Goal: Task Accomplishment & Management: Manage account settings

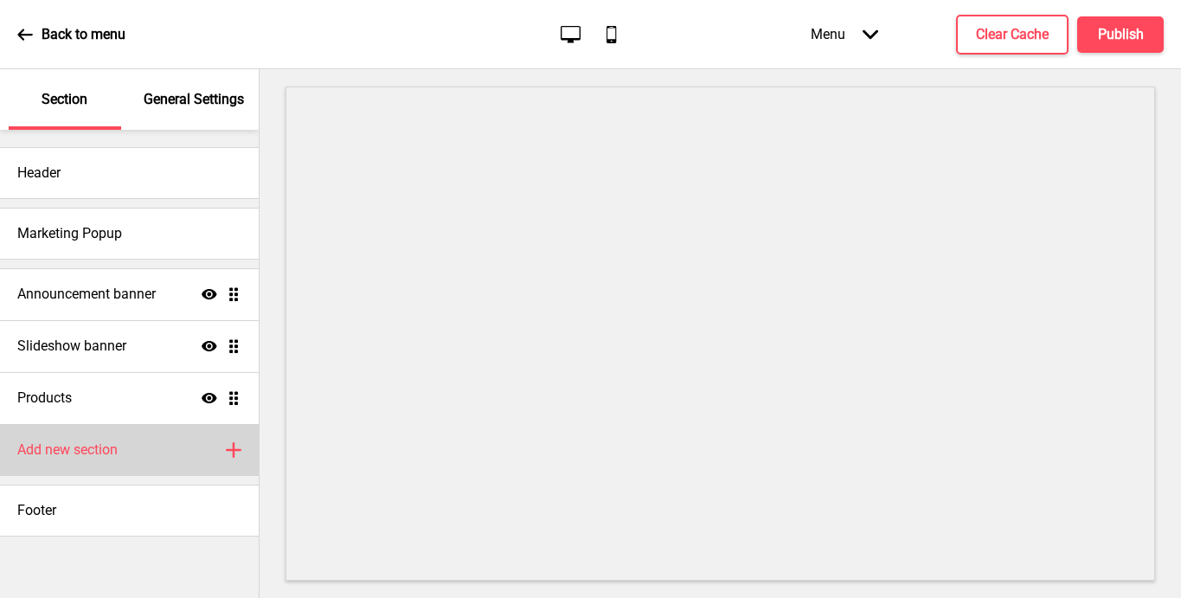
click at [84, 447] on h4 "Add new section" at bounding box center [67, 449] width 100 height 19
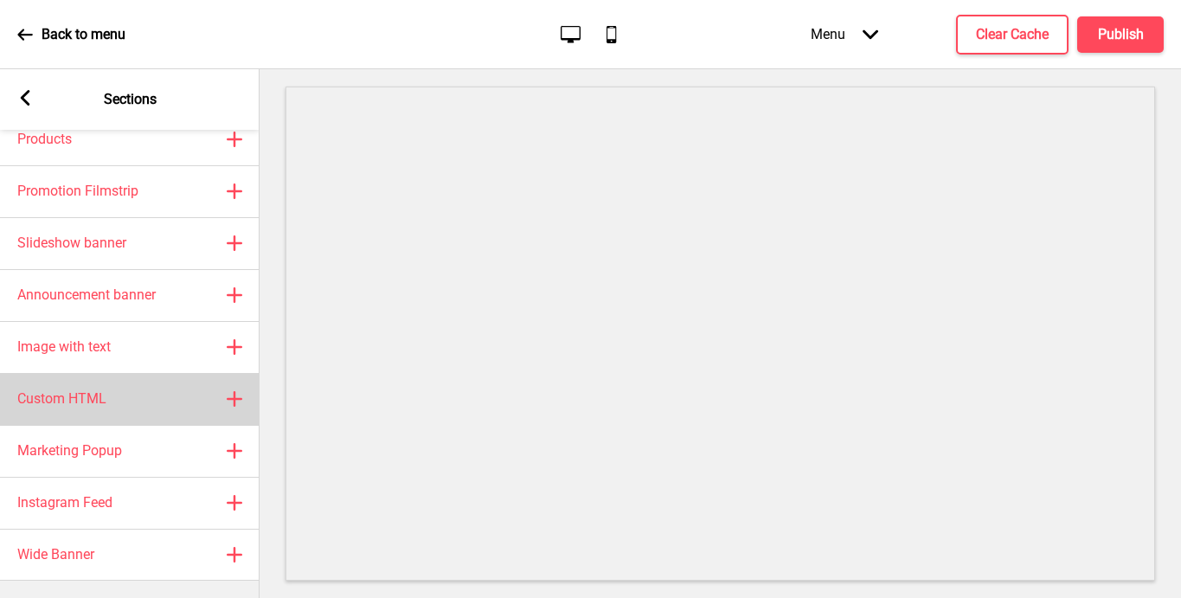
scroll to position [74, 0]
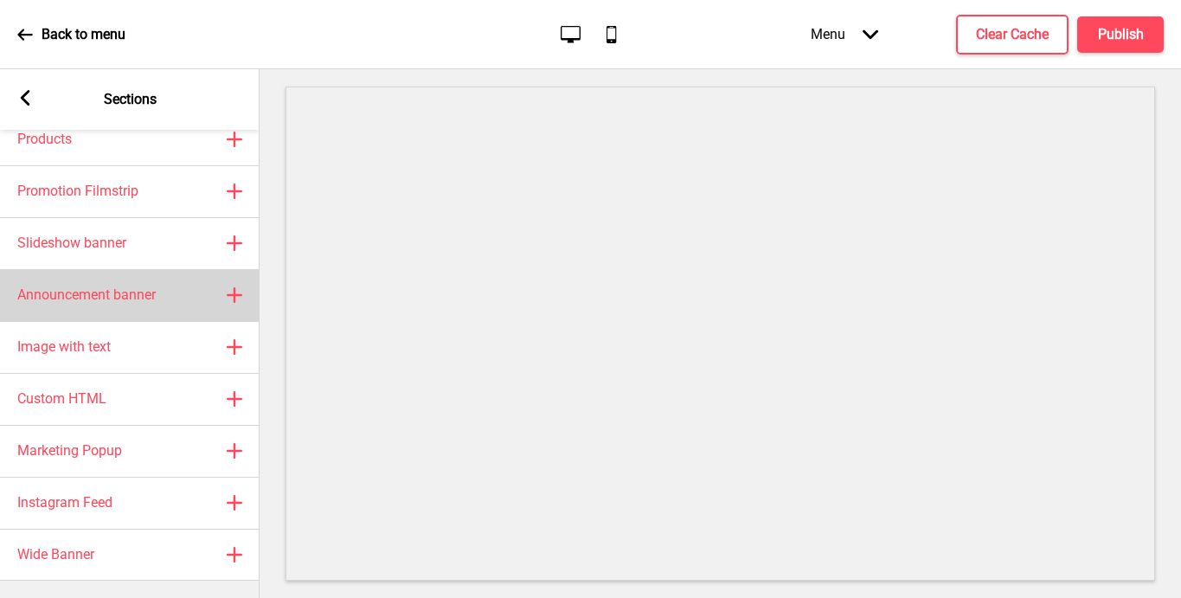
click at [137, 285] on h4 "Announcement banner" at bounding box center [86, 294] width 138 height 19
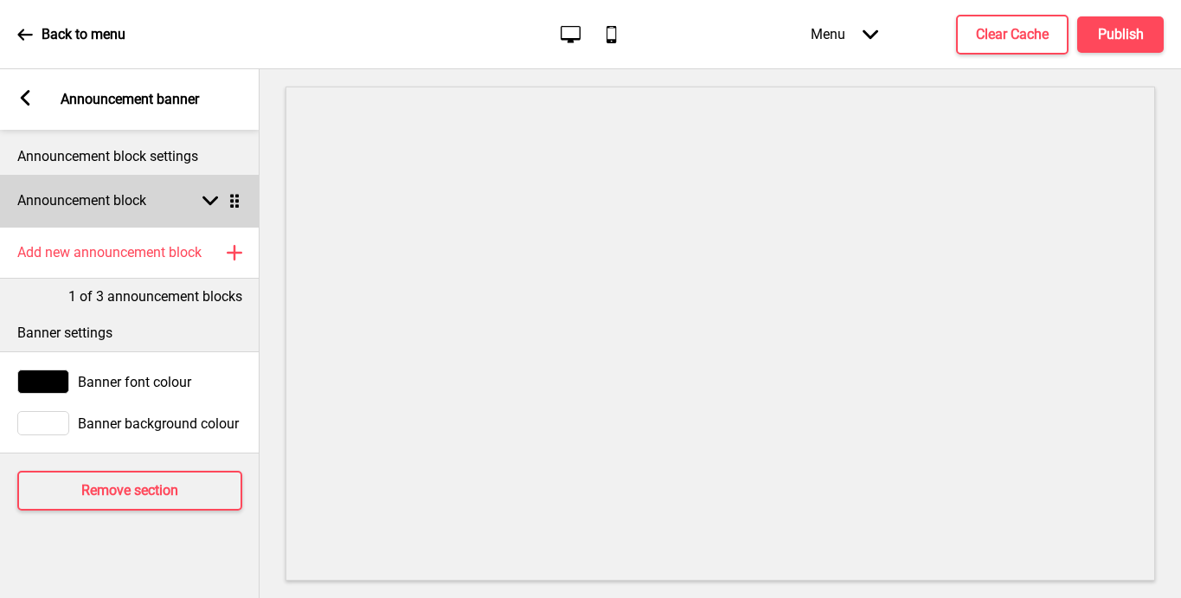
click at [209, 198] on rect at bounding box center [210, 201] width 16 height 16
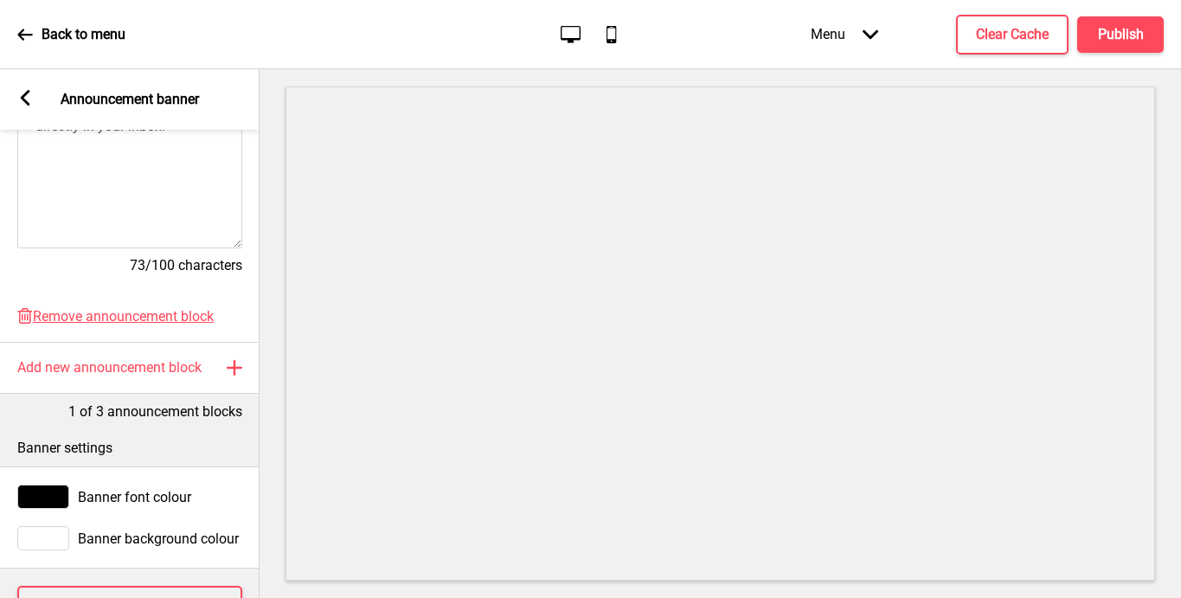
scroll to position [458, 0]
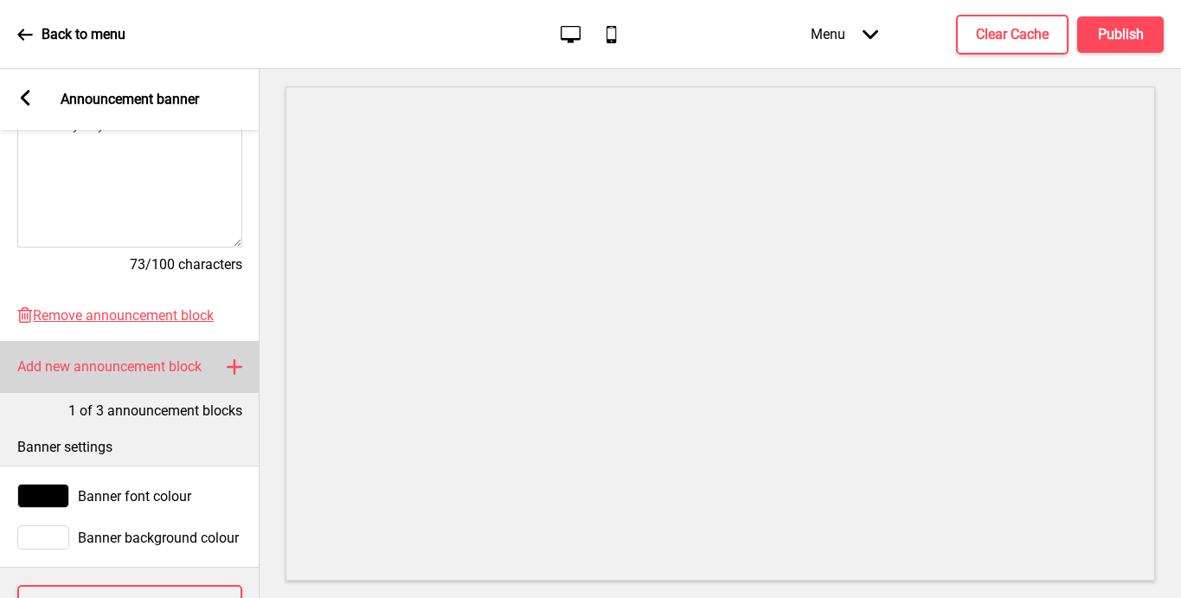
click at [158, 373] on h4 "Add new announcement block" at bounding box center [109, 366] width 184 height 19
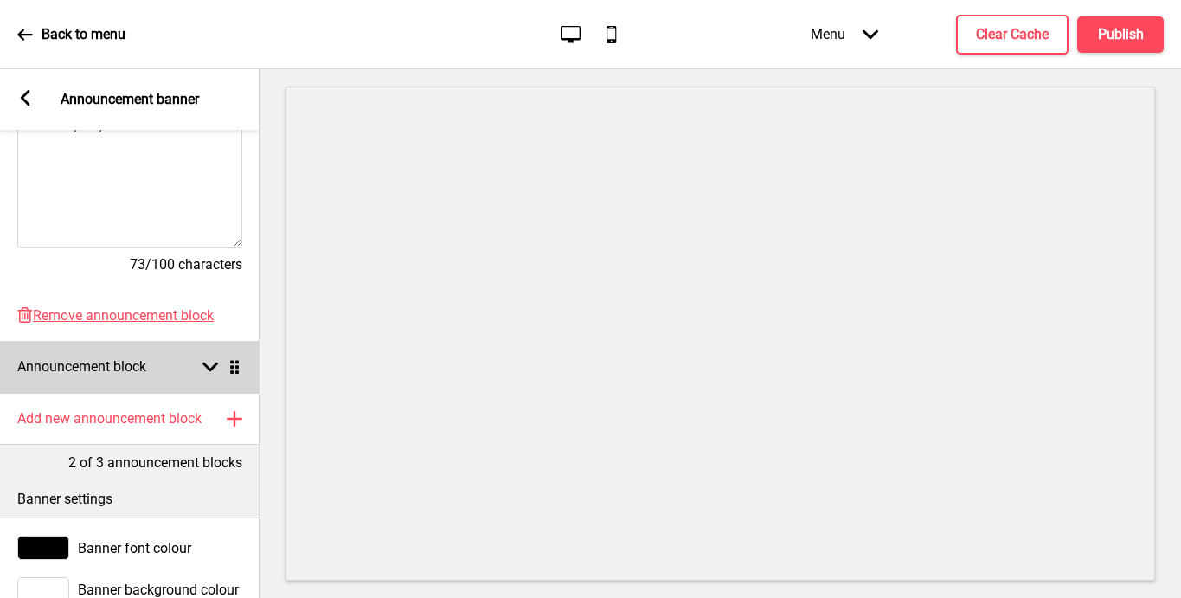
click at [206, 365] on icon at bounding box center [210, 367] width 16 height 10
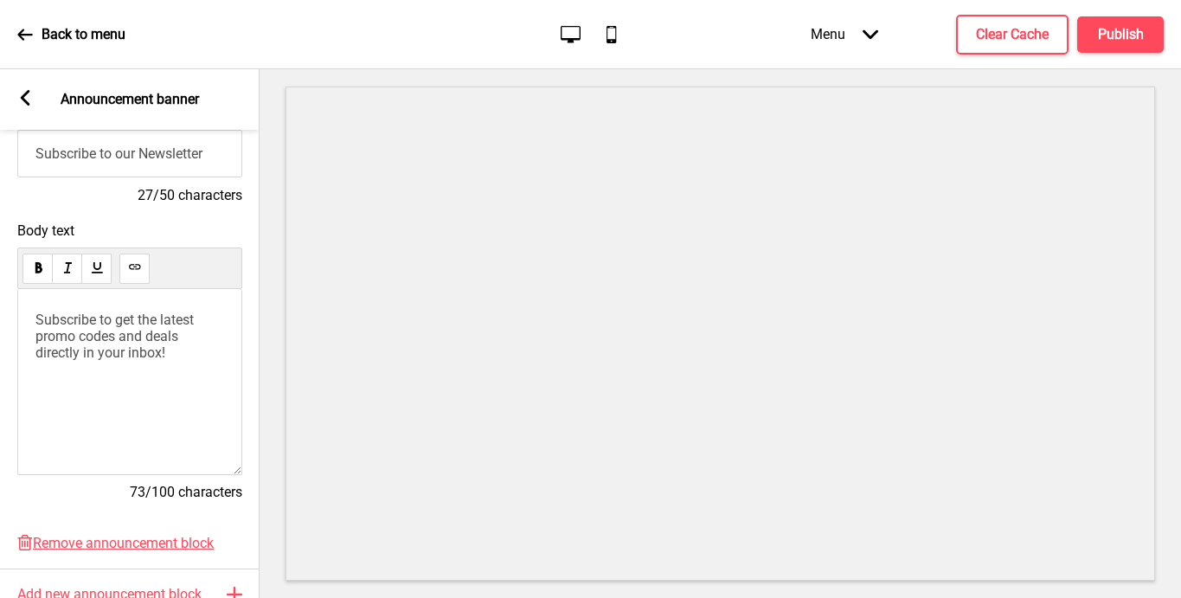
scroll to position [585, 0]
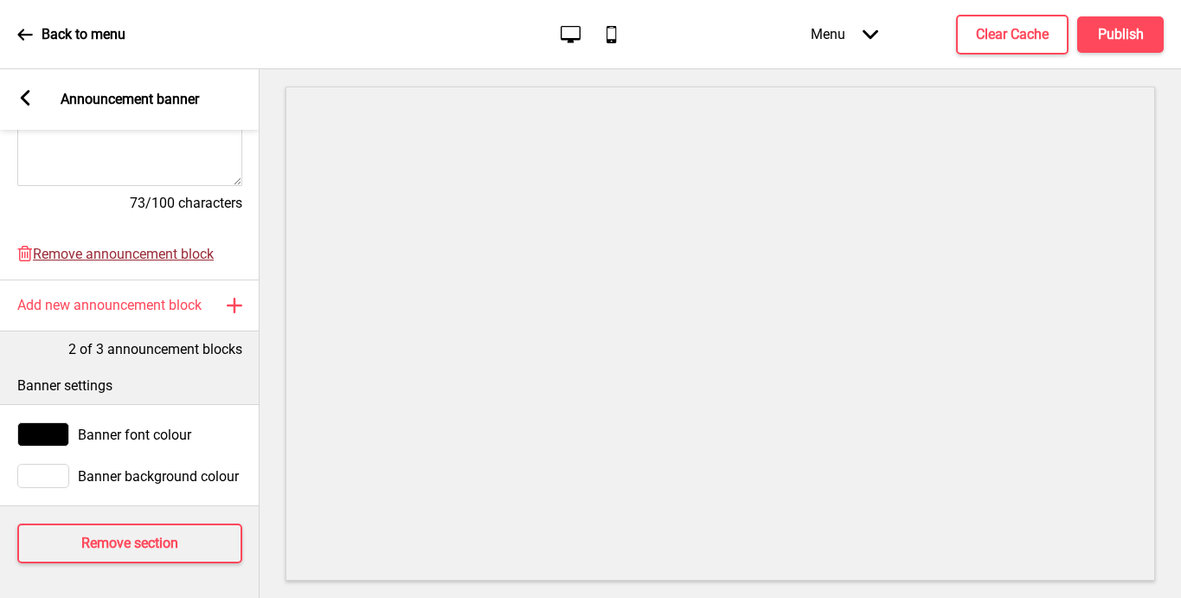
click at [162, 246] on span "Remove announcement block" at bounding box center [123, 254] width 181 height 16
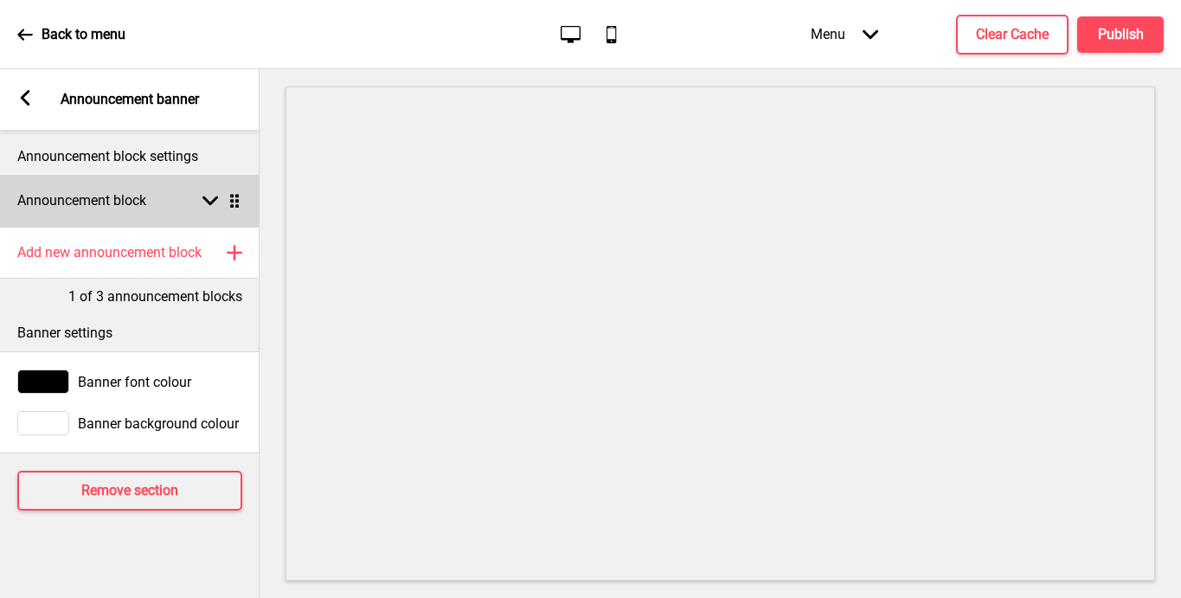
click at [185, 203] on div "Announcement block Arrow down Drag" at bounding box center [130, 201] width 260 height 52
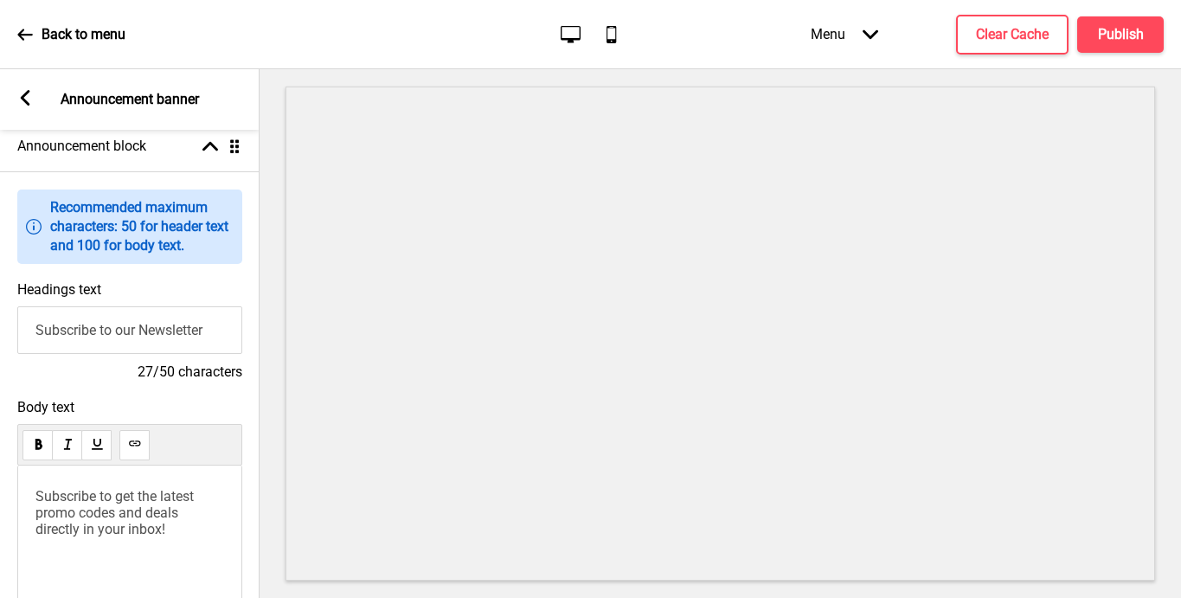
scroll to position [63, 0]
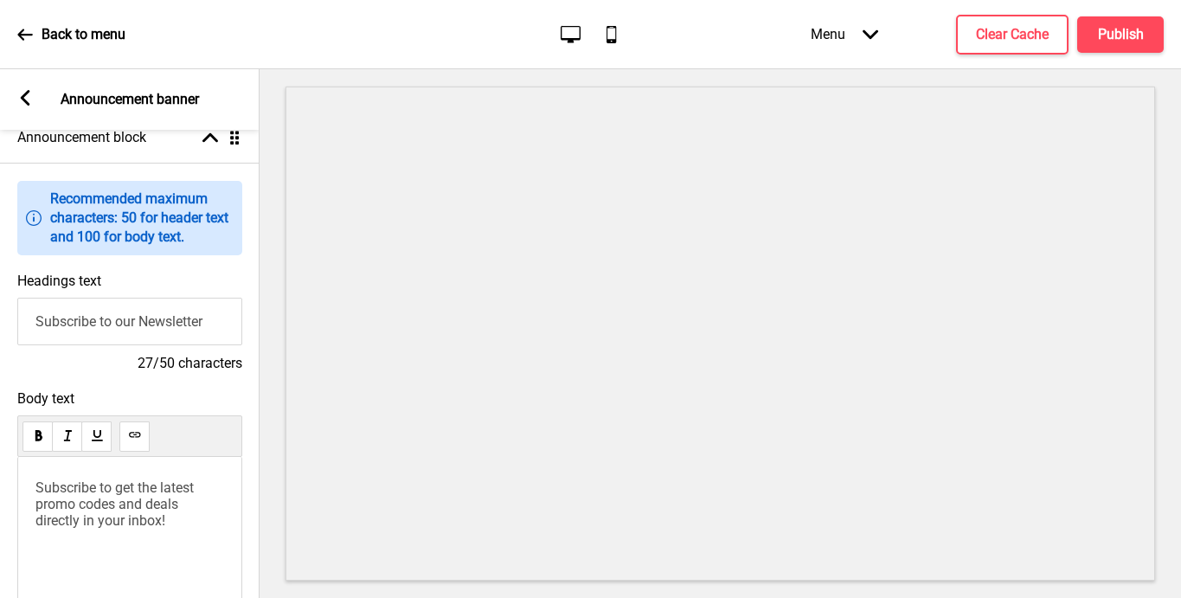
click at [170, 510] on span "Subscribe to get the latest promo codes and deals directly in your inbox!" at bounding box center [116, 503] width 162 height 49
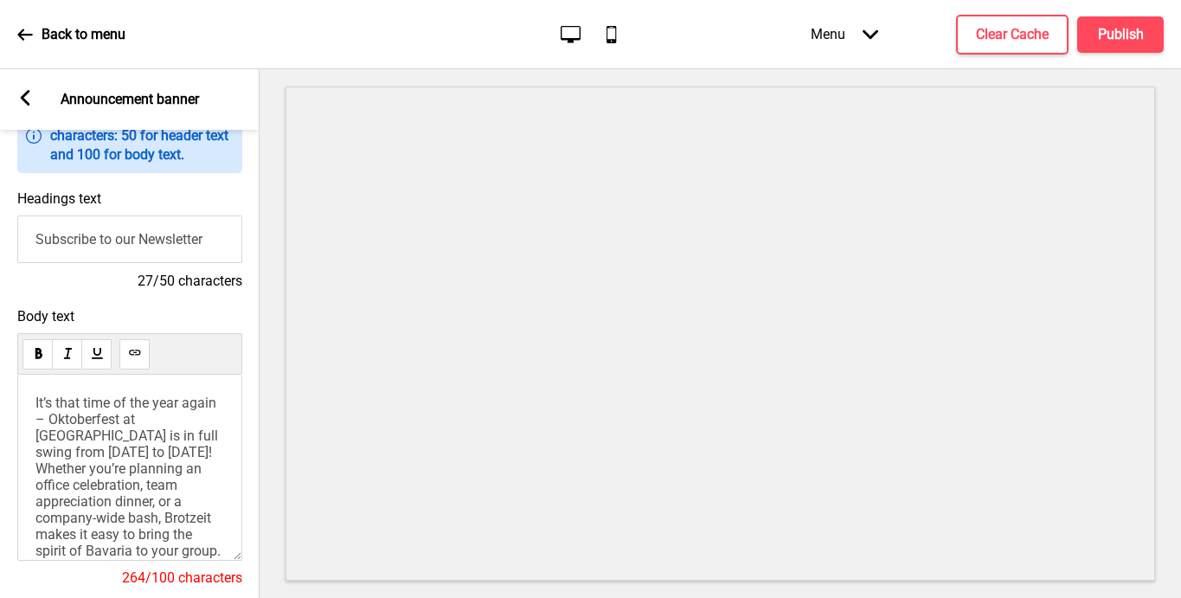
scroll to position [0, 0]
click at [152, 449] on p "It’s that time of the year again – Oktoberfest at [GEOGRAPHIC_DATA] is in full …" at bounding box center [129, 479] width 189 height 164
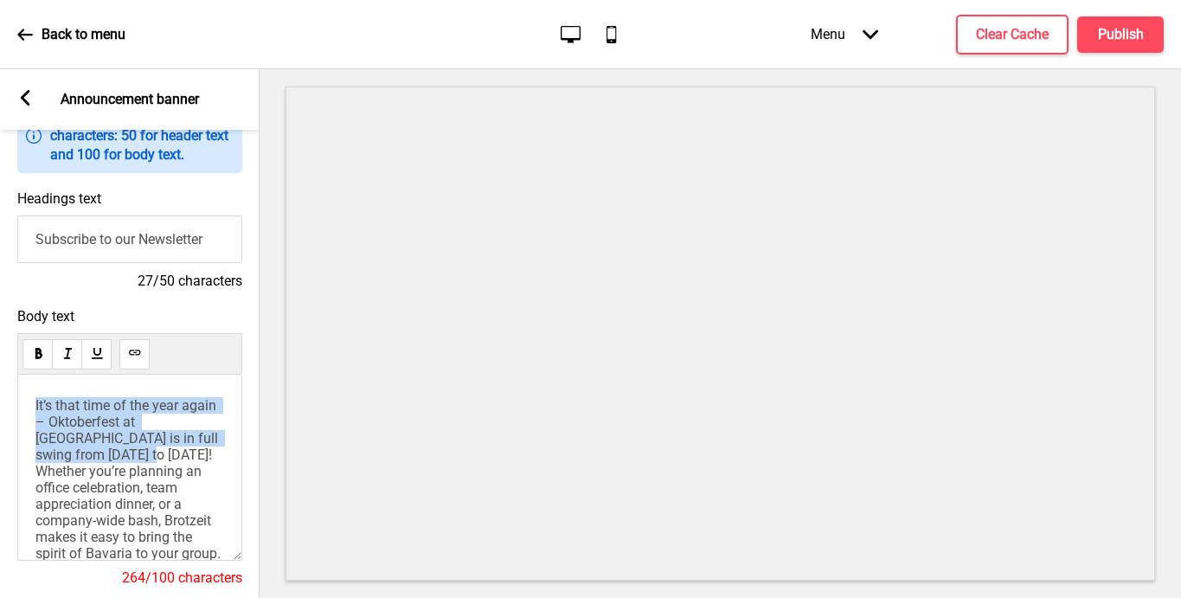
drag, startPoint x: 152, startPoint y: 449, endPoint x: 7, endPoint y: 391, distance: 156.5
click at [7, 391] on div "Body text It’s that time of the year again – Oktoberfest at [GEOGRAPHIC_DATA] i…" at bounding box center [130, 455] width 260 height 312
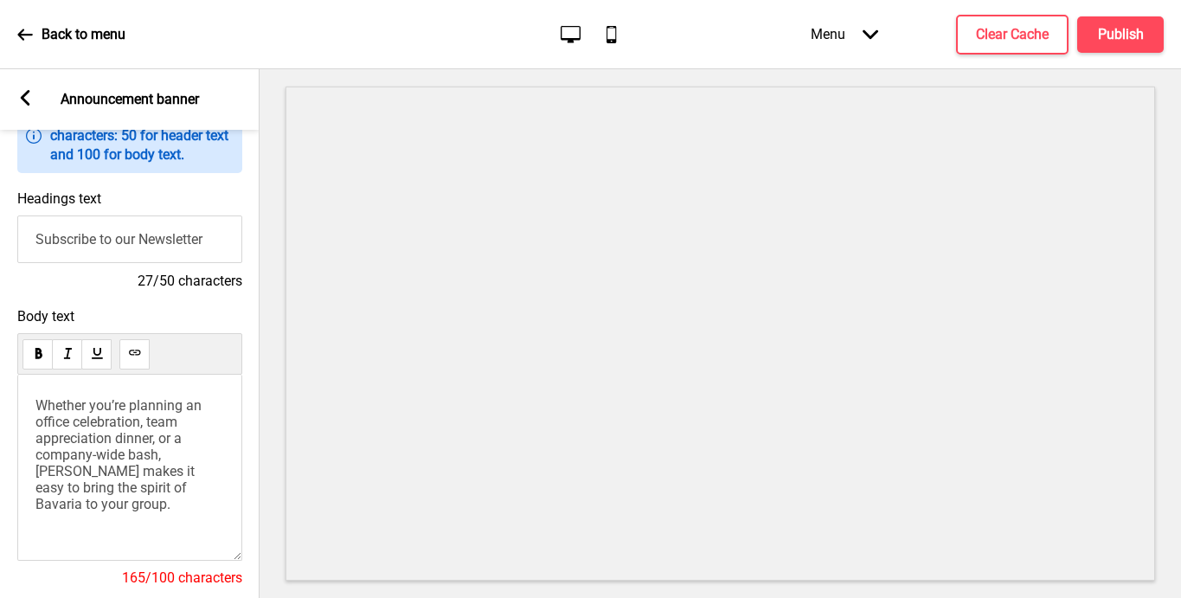
click at [100, 452] on span "Whether you’re planning an office celebration, team appreciation dinner, or a c…" at bounding box center [120, 454] width 170 height 115
click at [225, 477] on div "Whether you’re planning an office celebration, team appreciation dinner, or a c…" at bounding box center [129, 468] width 225 height 186
drag, startPoint x: 146, startPoint y: 486, endPoint x: 139, endPoint y: 467, distance: 20.3
click at [139, 467] on span "Whether you’re planning an office celebration, team appreciation dinner, or a c…" at bounding box center [120, 454] width 170 height 115
click at [116, 439] on span "Whether you’re planning an office celebration, team appreciation dinner, or a c…" at bounding box center [123, 438] width 177 height 82
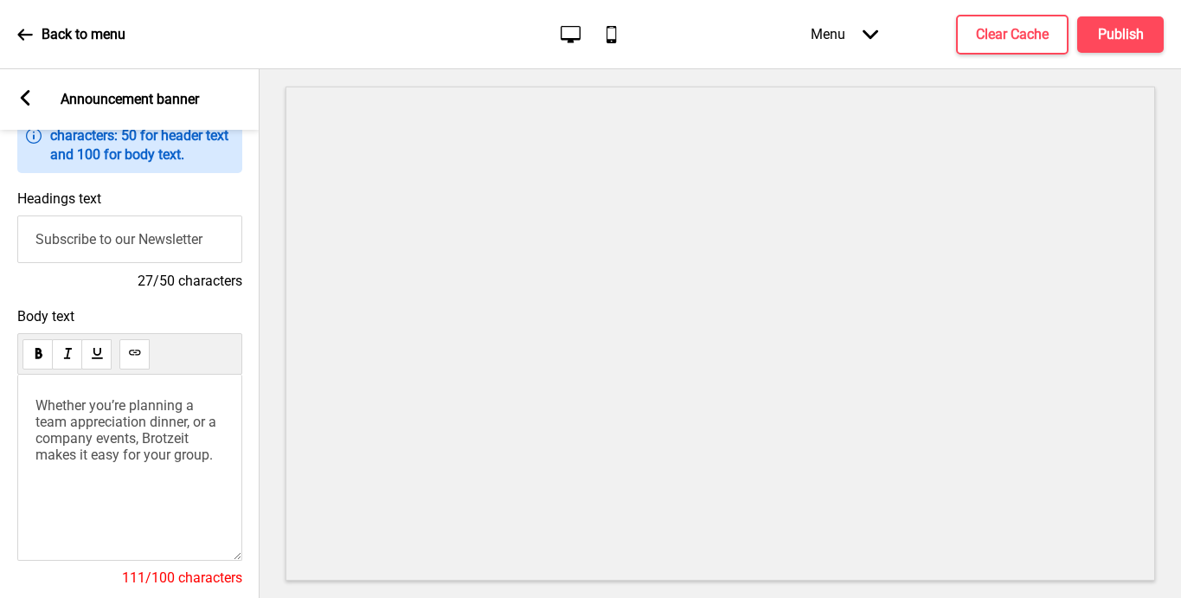
click at [168, 503] on div "Whether you’re planning a team appreciation dinner, or a company events, Brotze…" at bounding box center [129, 468] width 225 height 186
click at [201, 420] on span "Whether you’re planning a team appreciation dinner, or a company events, Brotze…" at bounding box center [127, 430] width 184 height 66
click at [226, 423] on div "Whether you’re planning a team appreciation dinner or a company events, Brotzei…" at bounding box center [129, 468] width 225 height 186
click at [35, 434] on span "Whether you’re planning a team appreciation dinner or a company events, Brotzei…" at bounding box center [126, 430] width 183 height 66
click at [87, 466] on div "Whether you’re planning a team appreciation dinner or company events, Brotzeit …" at bounding box center [129, 468] width 225 height 186
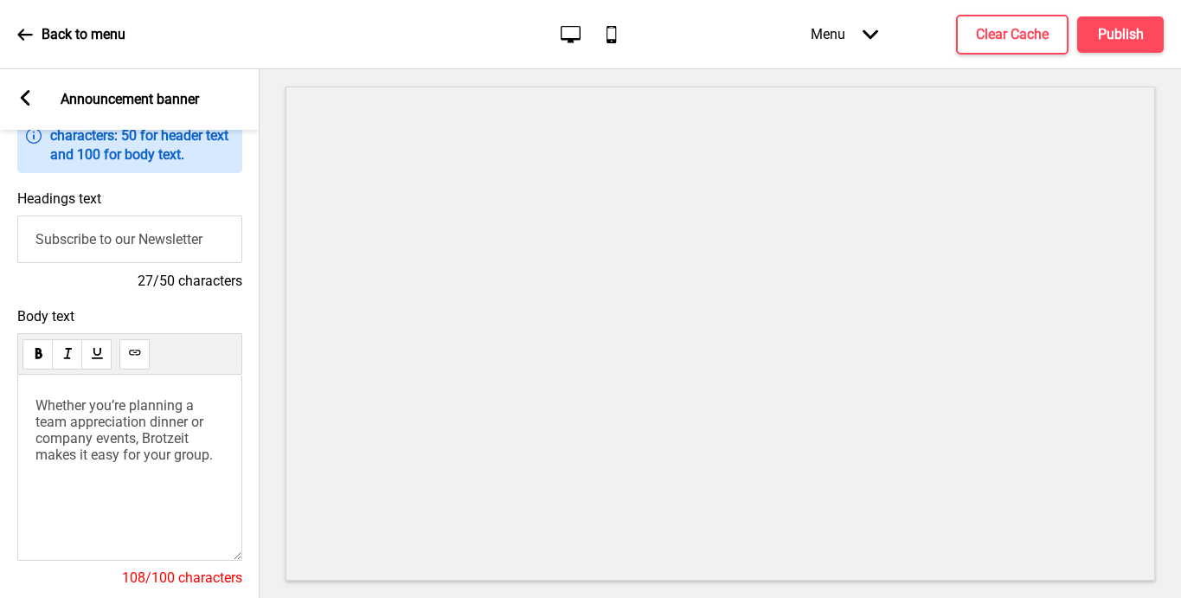
scroll to position [159, 0]
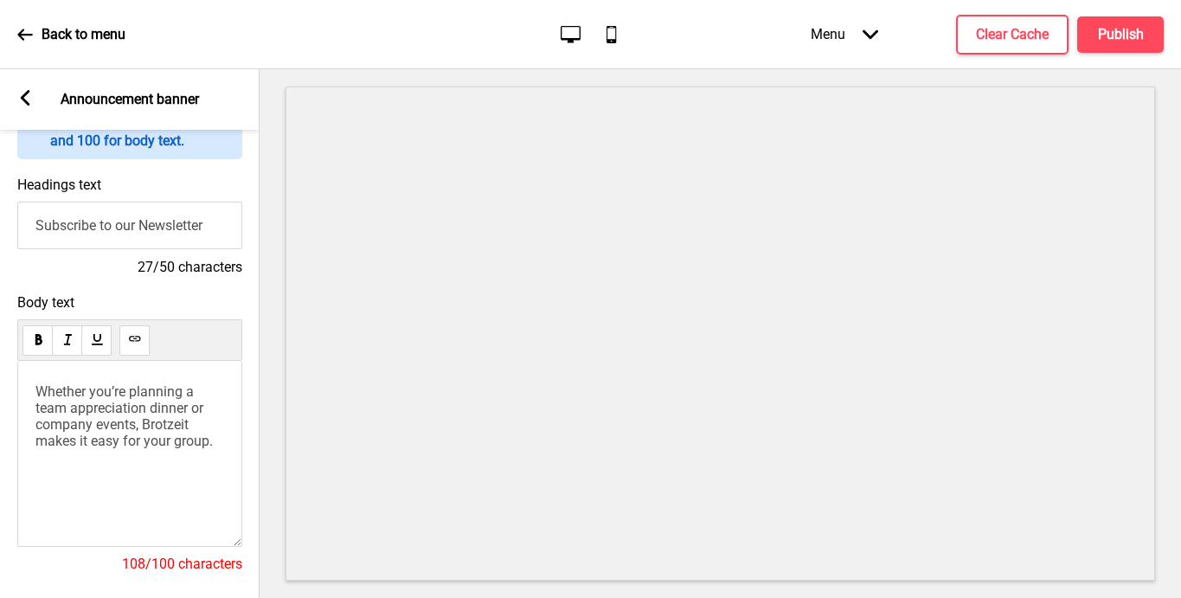
click at [164, 438] on span "Whether you’re planning a team appreciation dinner or company events, Brotzeit …" at bounding box center [123, 416] width 177 height 66
click at [213, 442] on span "Whether you’re planning a team appreciation dinner or company events, Brotzeit …" at bounding box center [123, 416] width 177 height 66
click at [175, 479] on div "Whether you’re planning a team appreciation dinner or company events, [PERSON_N…" at bounding box center [129, 454] width 225 height 186
click at [137, 430] on span "Whether you’re planning a team appreciation dinner or company events, [PERSON_N…" at bounding box center [120, 424] width 171 height 82
click at [137, 427] on span "Whether you’re planning a team appreciation dinner or company events, [PERSON_N…" at bounding box center [120, 424] width 171 height 82
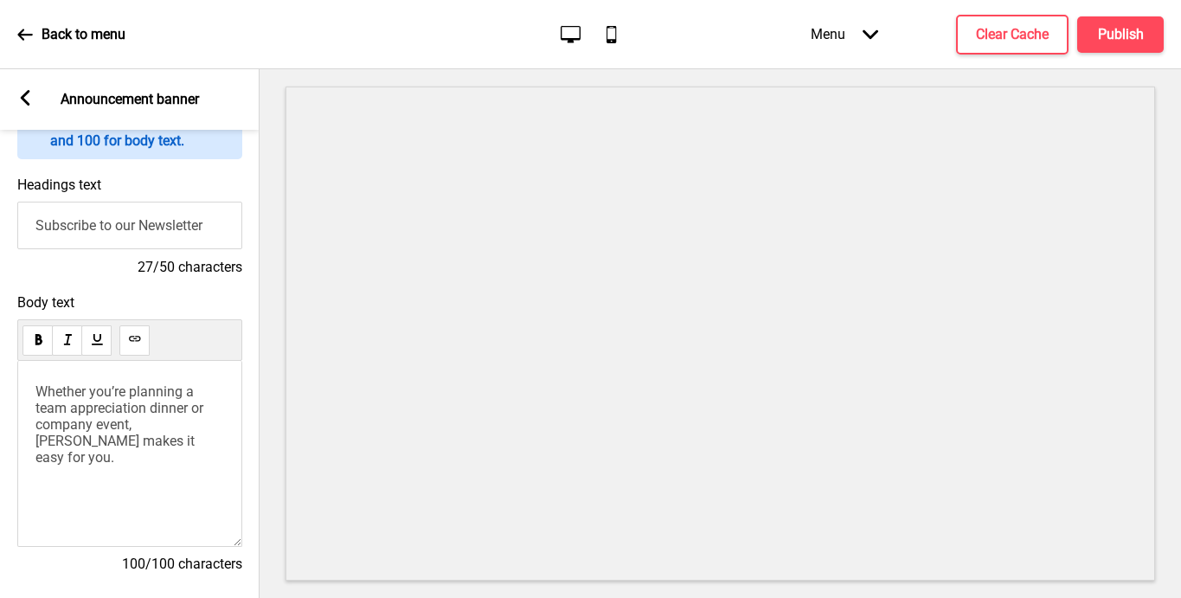
click at [144, 228] on input "Subscribe to our Newsletter" at bounding box center [129, 226] width 225 height 48
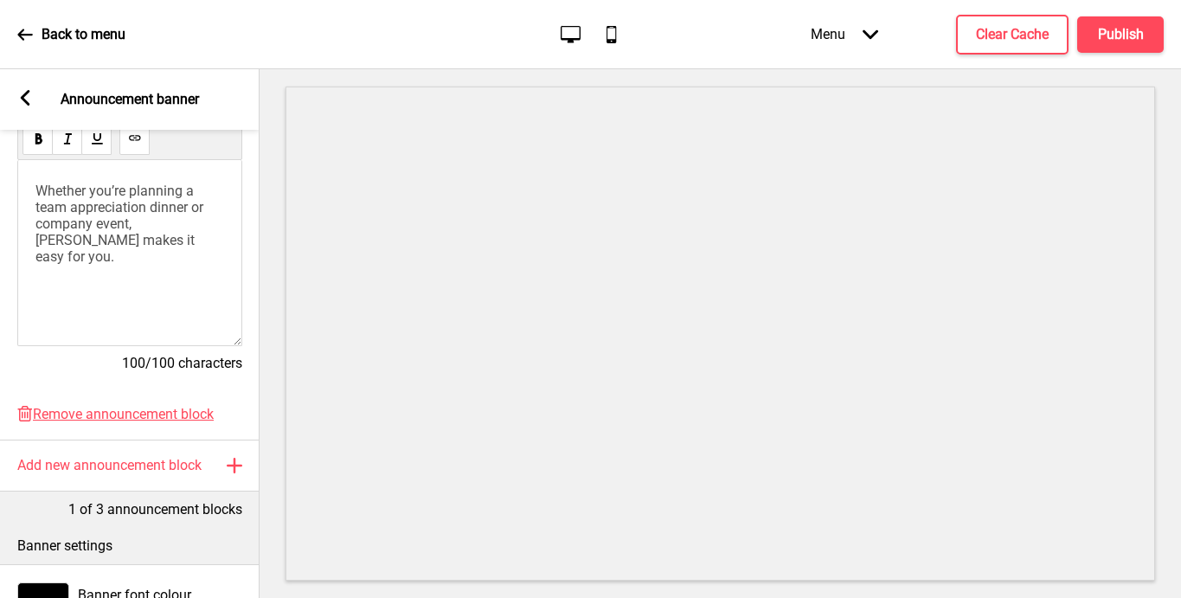
scroll to position [99, 0]
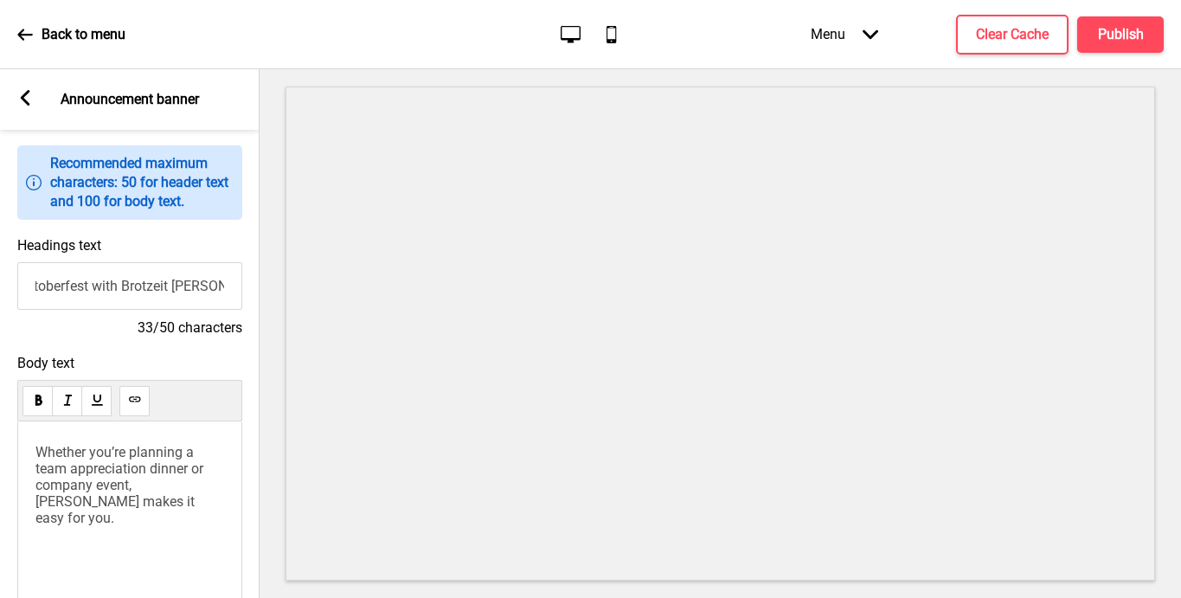
type input "Oktoberfest with Brotzeit [PERSON_NAME]"
click at [24, 98] on rect at bounding box center [25, 98] width 16 height 16
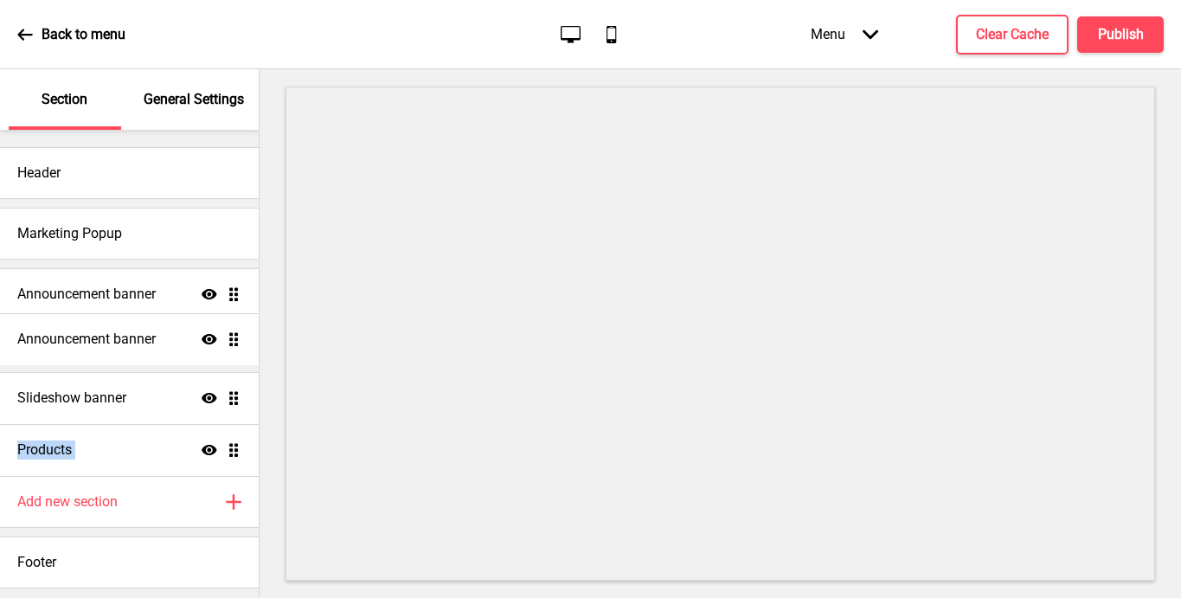
drag, startPoint x: 234, startPoint y: 449, endPoint x: 226, endPoint y: 338, distance: 111.1
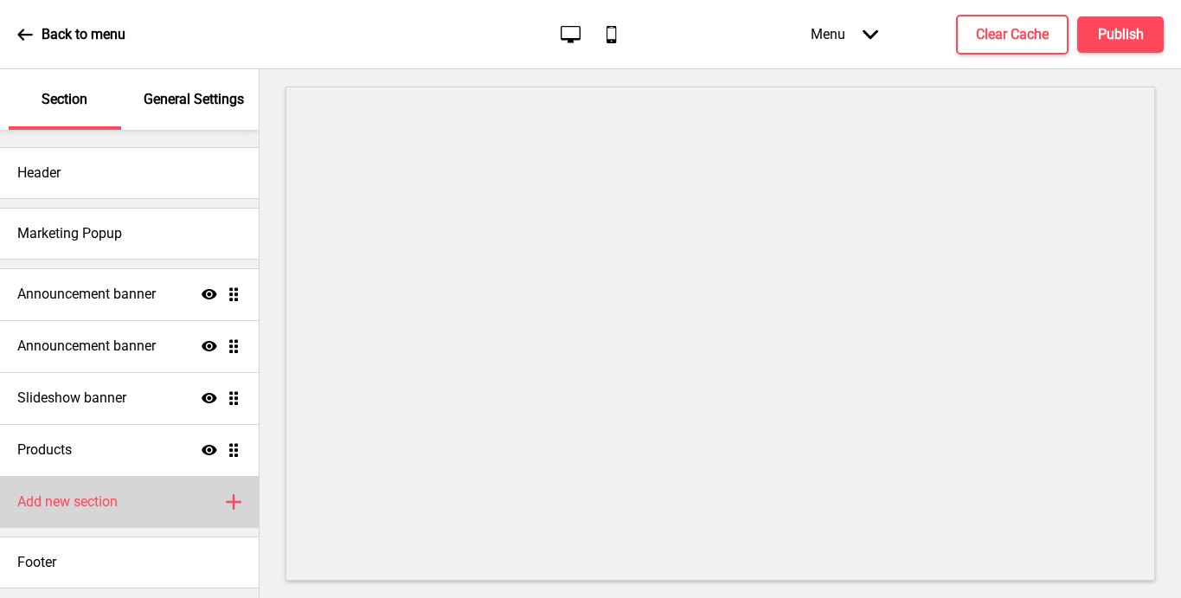
click at [85, 505] on h4 "Add new section" at bounding box center [67, 501] width 100 height 19
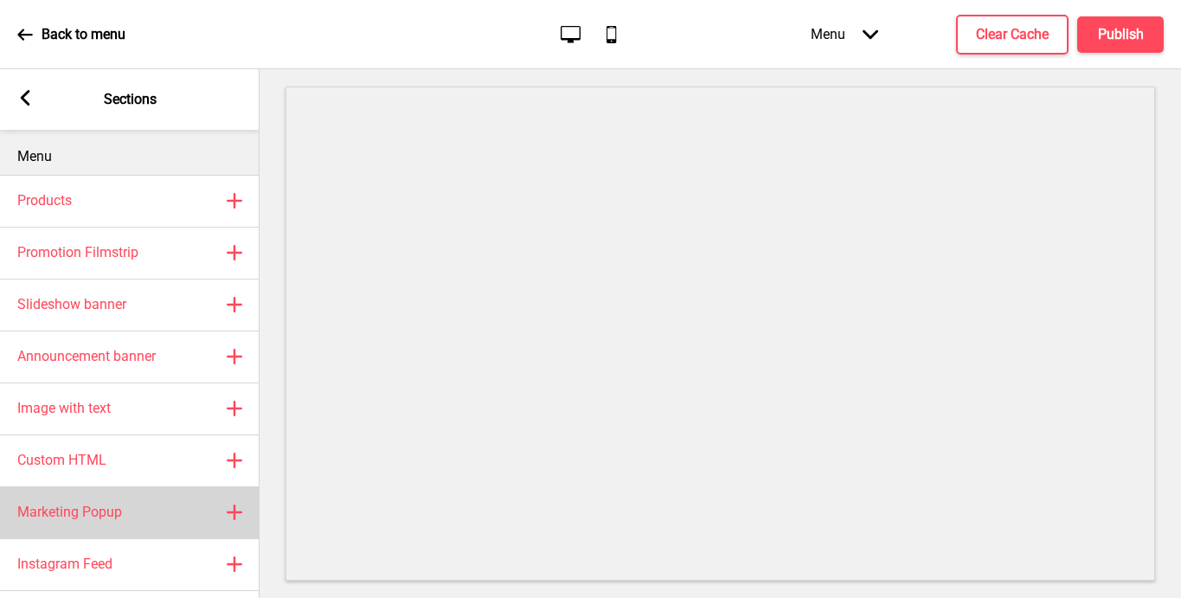
click at [95, 512] on h4 "Marketing Popup" at bounding box center [69, 512] width 105 height 19
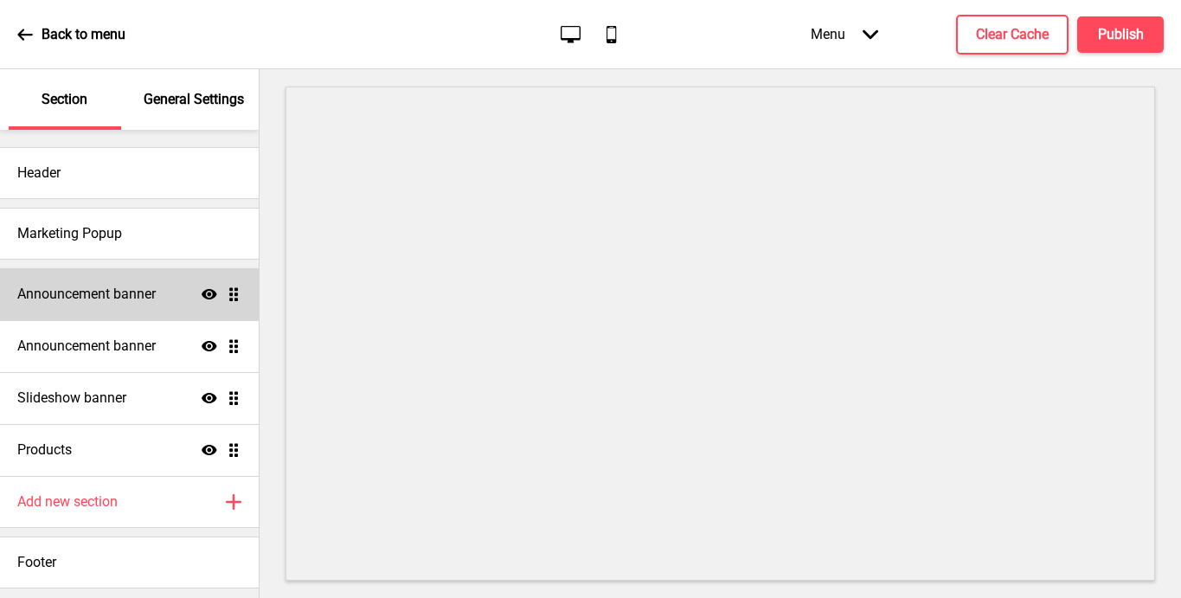
click at [129, 298] on h4 "Announcement banner" at bounding box center [86, 294] width 138 height 19
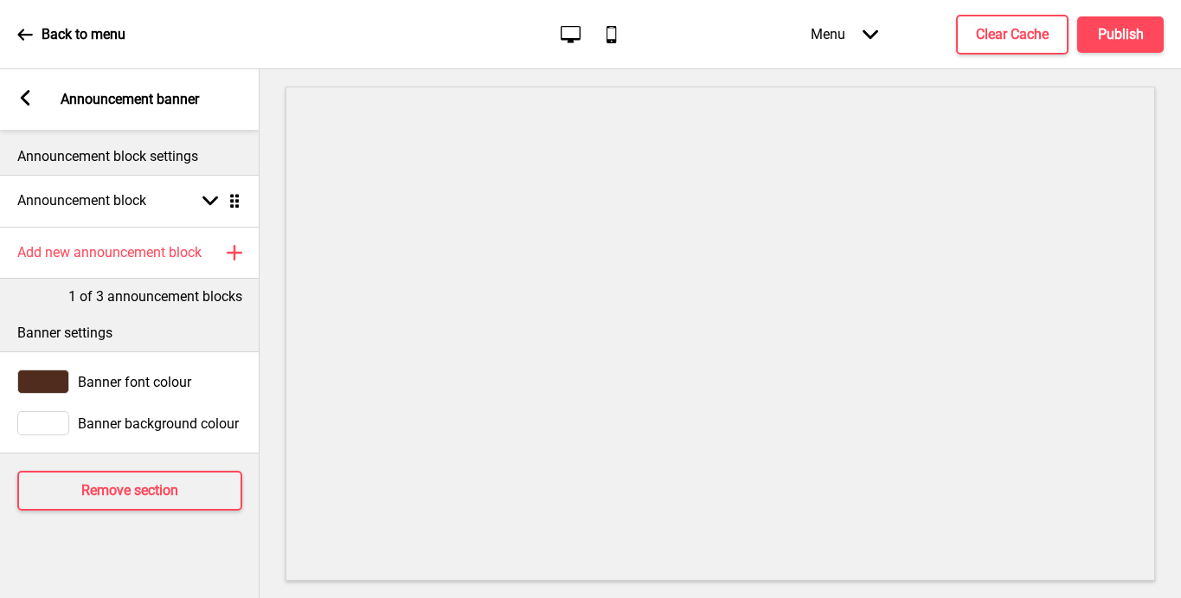
click at [24, 95] on icon at bounding box center [26, 98] width 10 height 16
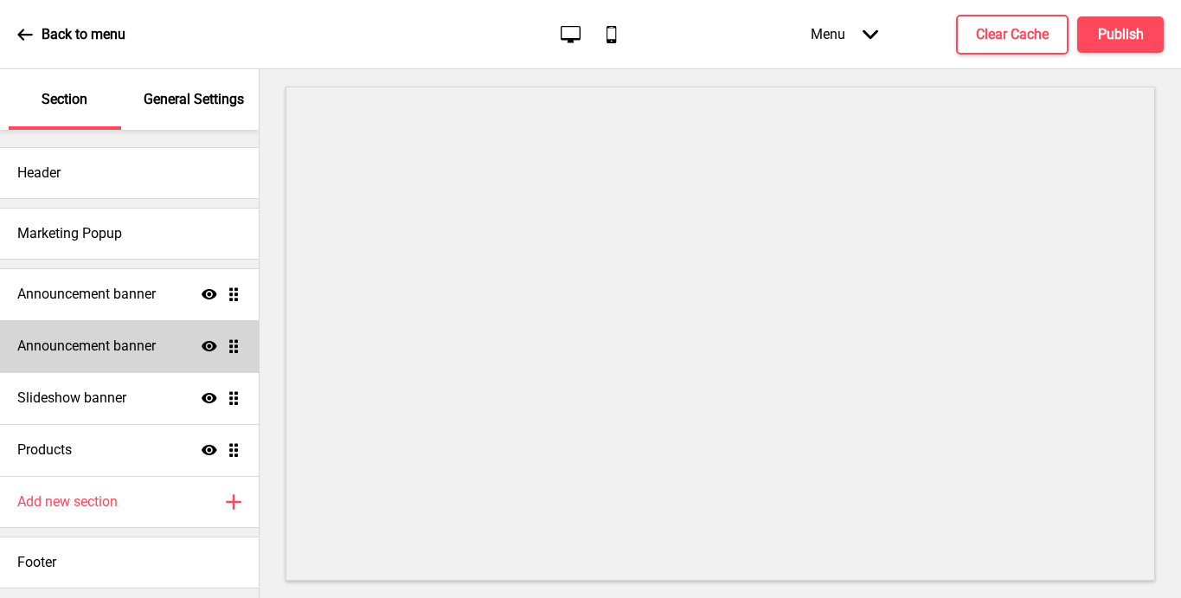
click at [156, 344] on h4 "Announcement banner" at bounding box center [86, 346] width 138 height 19
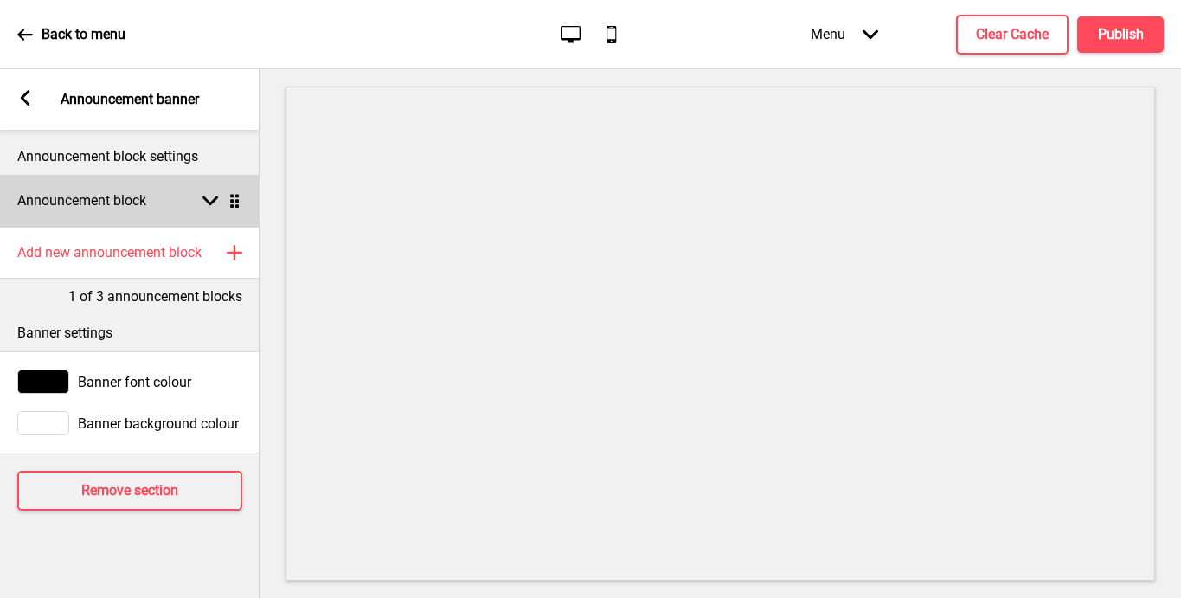
click at [150, 206] on div "Announcement block Arrow down Drag" at bounding box center [130, 201] width 260 height 52
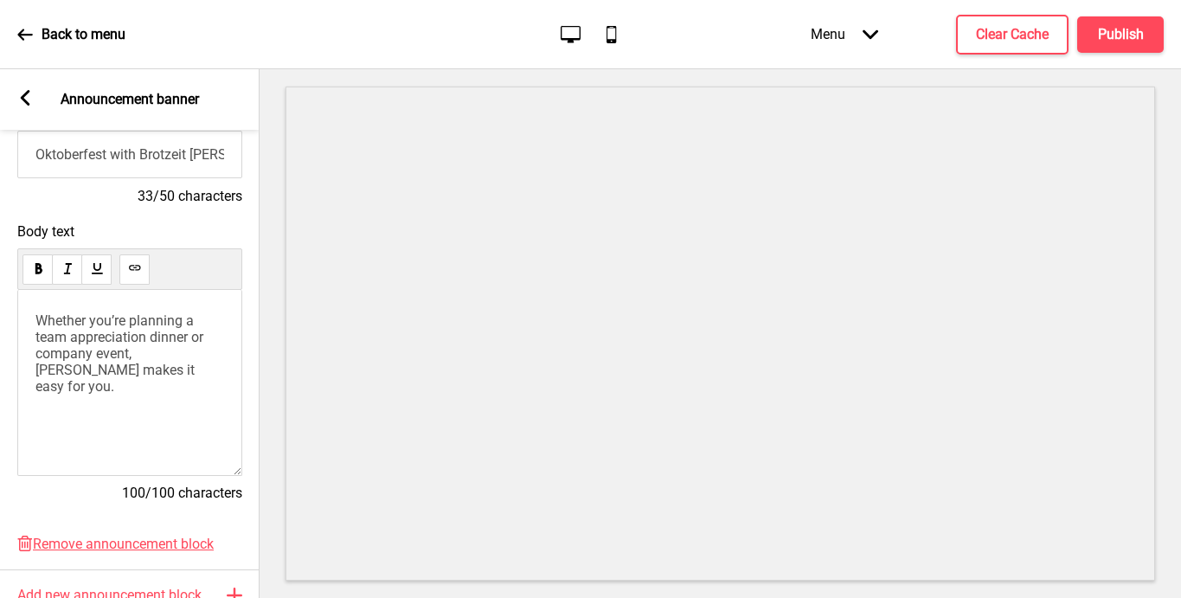
scroll to position [253, 0]
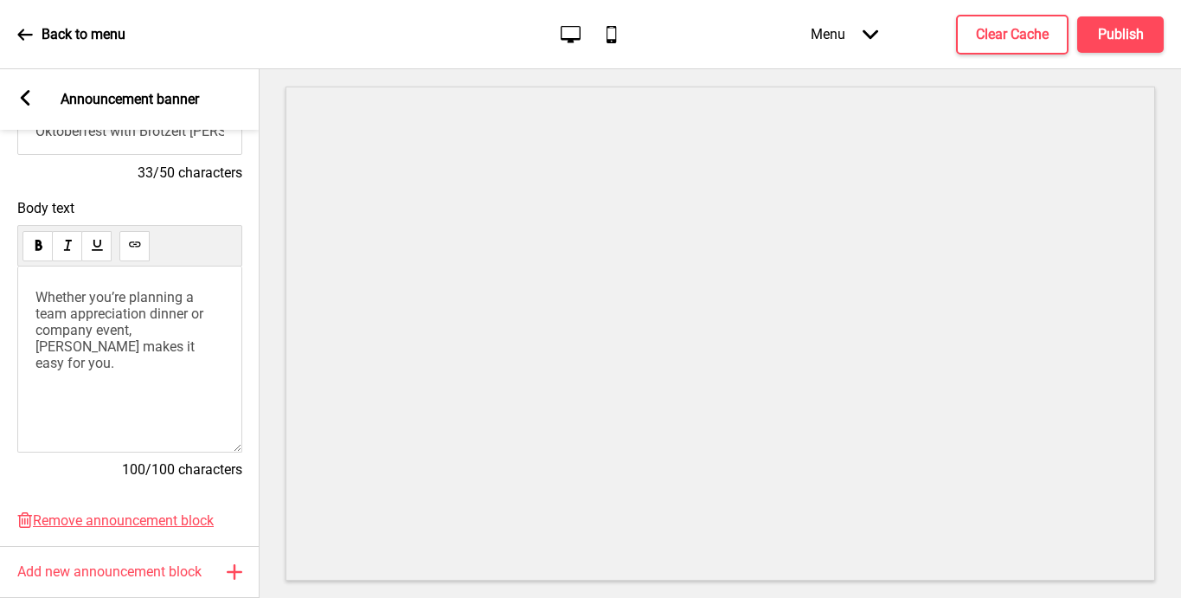
click at [132, 343] on span "Whether you’re planning a team appreciation dinner or company event, [PERSON_NA…" at bounding box center [120, 330] width 171 height 82
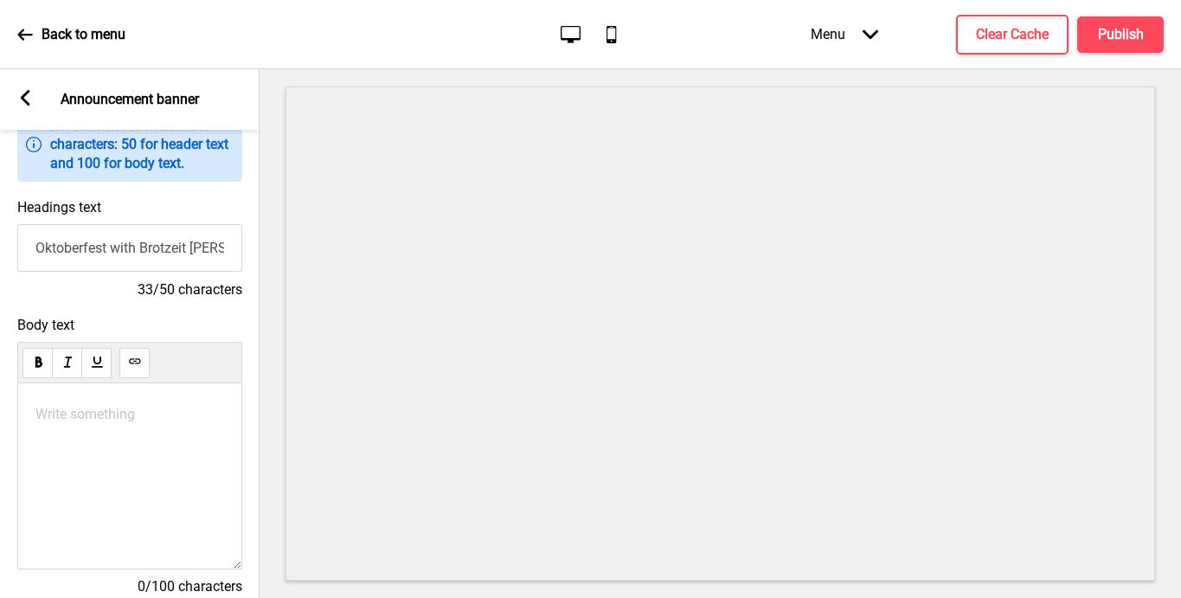
scroll to position [16, 0]
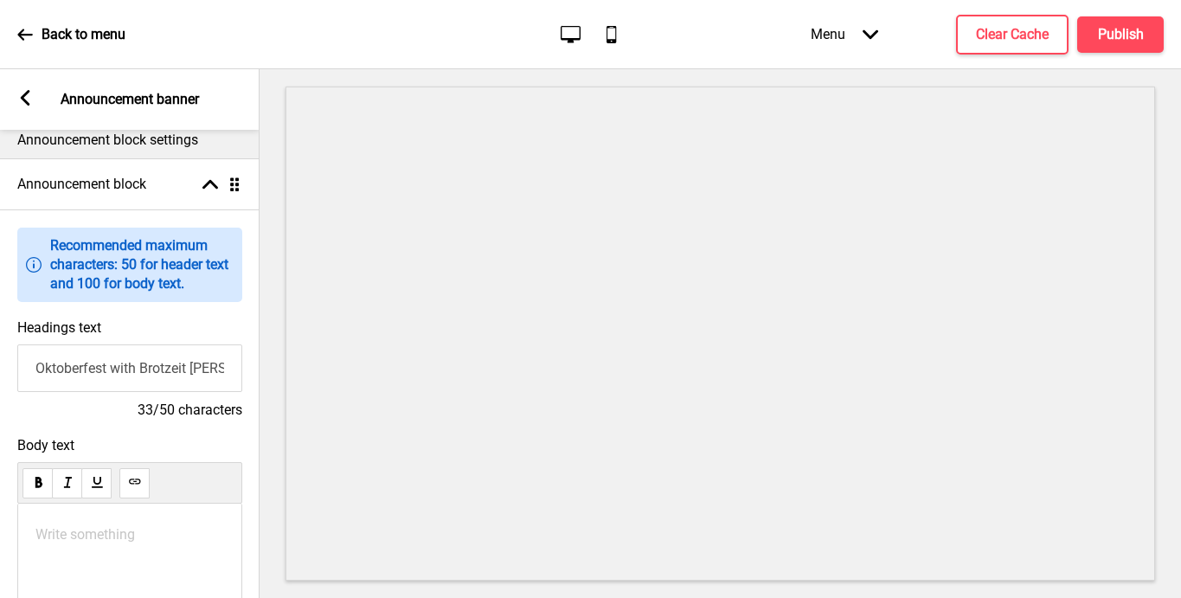
click at [27, 101] on rect at bounding box center [25, 98] width 16 height 16
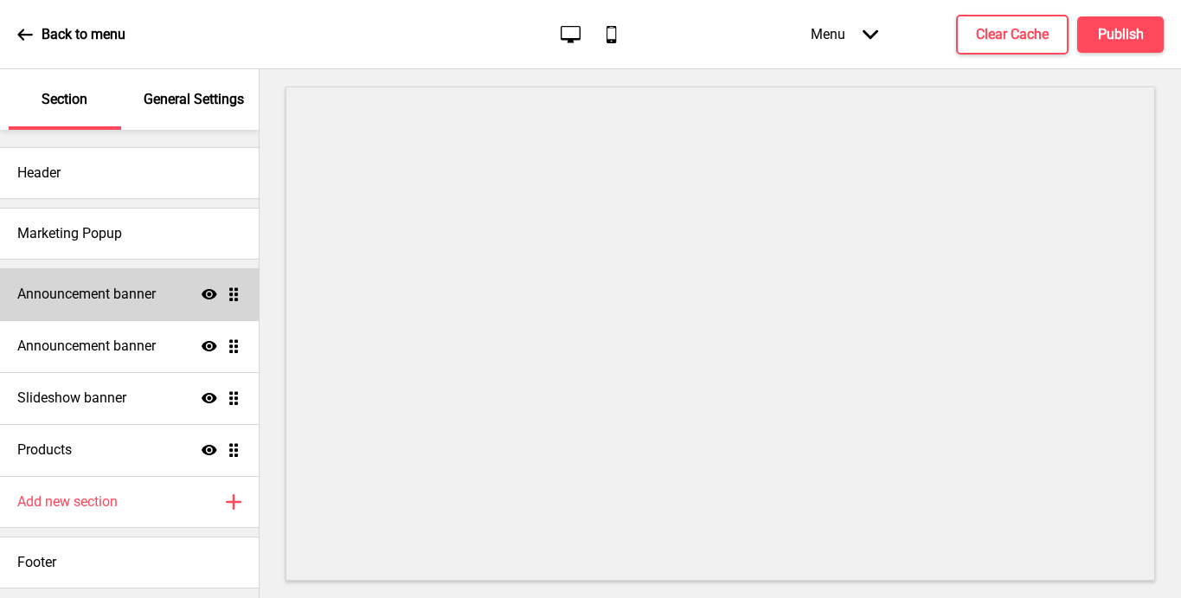
click at [149, 286] on h4 "Announcement banner" at bounding box center [86, 294] width 138 height 19
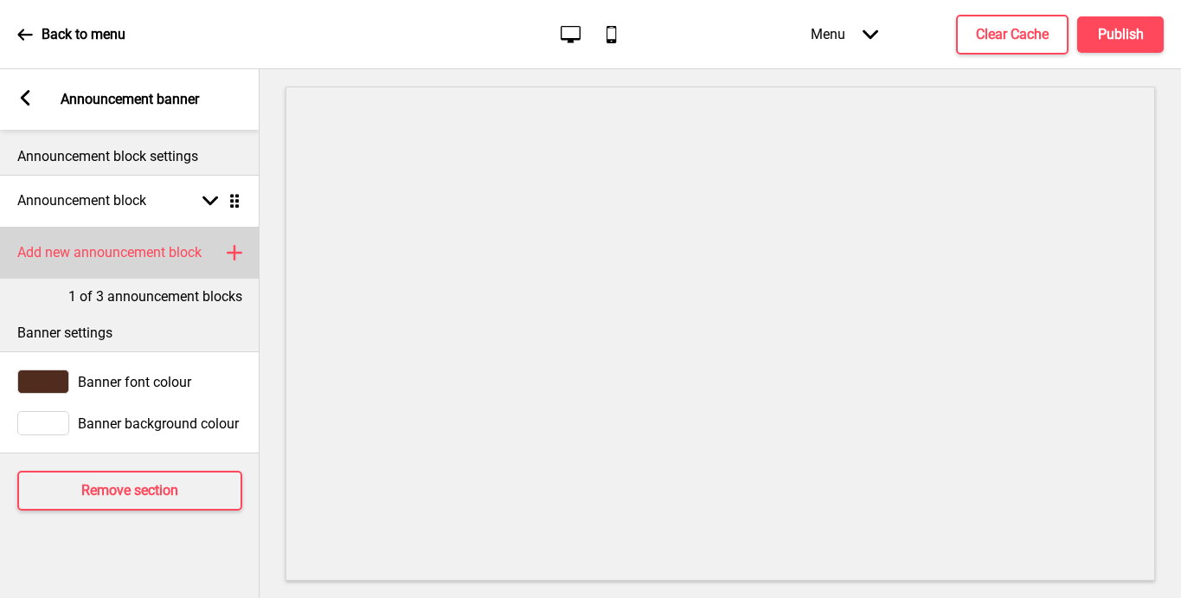
click at [225, 251] on div "Add new announcement block Plus" at bounding box center [130, 253] width 260 height 52
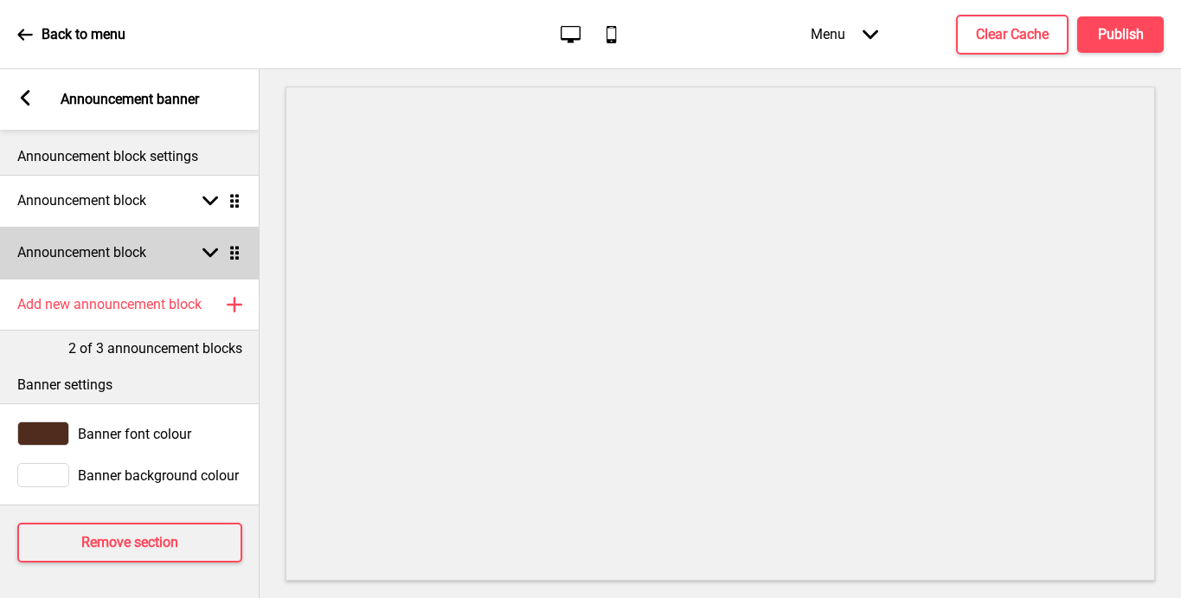
click at [209, 253] on icon at bounding box center [210, 253] width 16 height 10
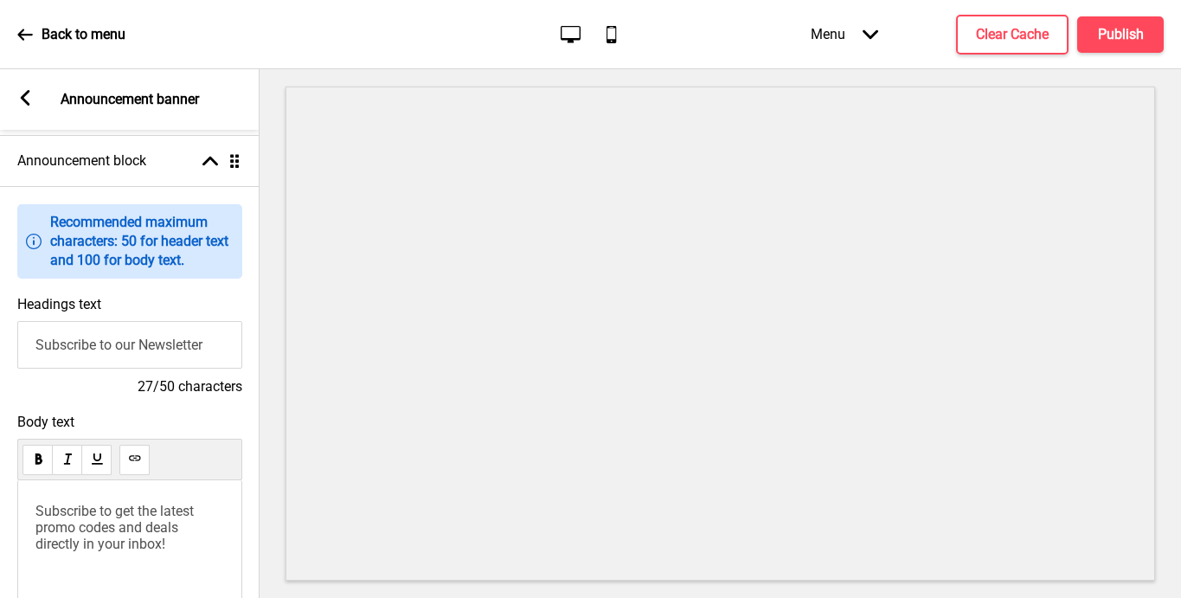
scroll to position [135, 0]
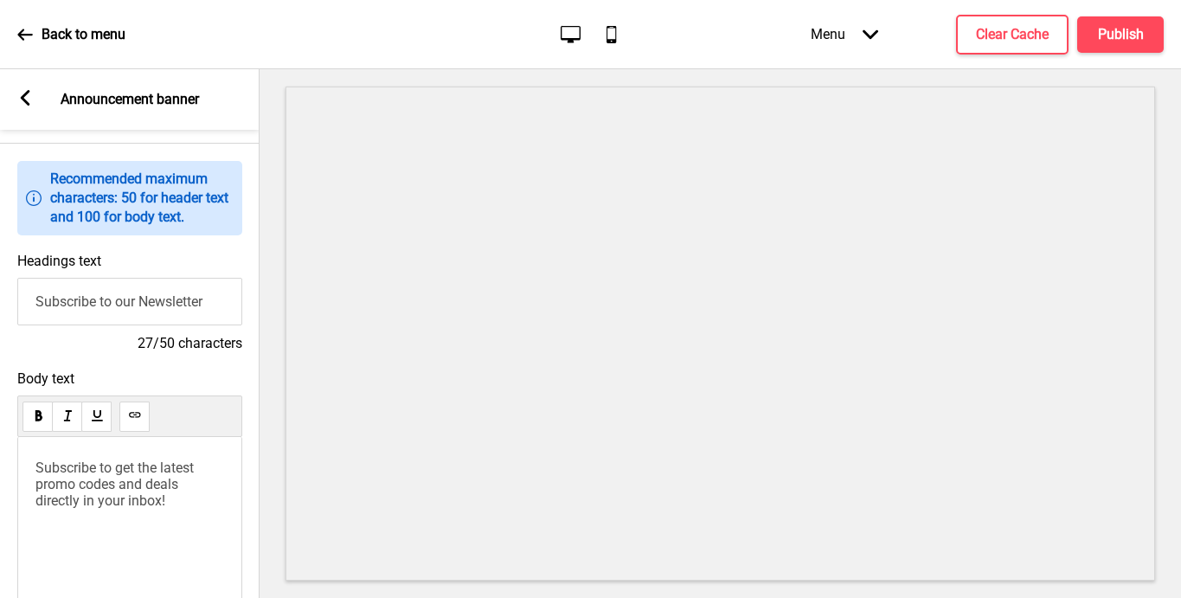
click at [119, 484] on span "Subscribe to get the latest promo codes and deals directly in your inbox!" at bounding box center [116, 483] width 162 height 49
click at [146, 302] on input "Subscribe to our Newsletter" at bounding box center [129, 302] width 225 height 48
type input "Oktoberfest with Brotzeit [PERSON_NAME]"
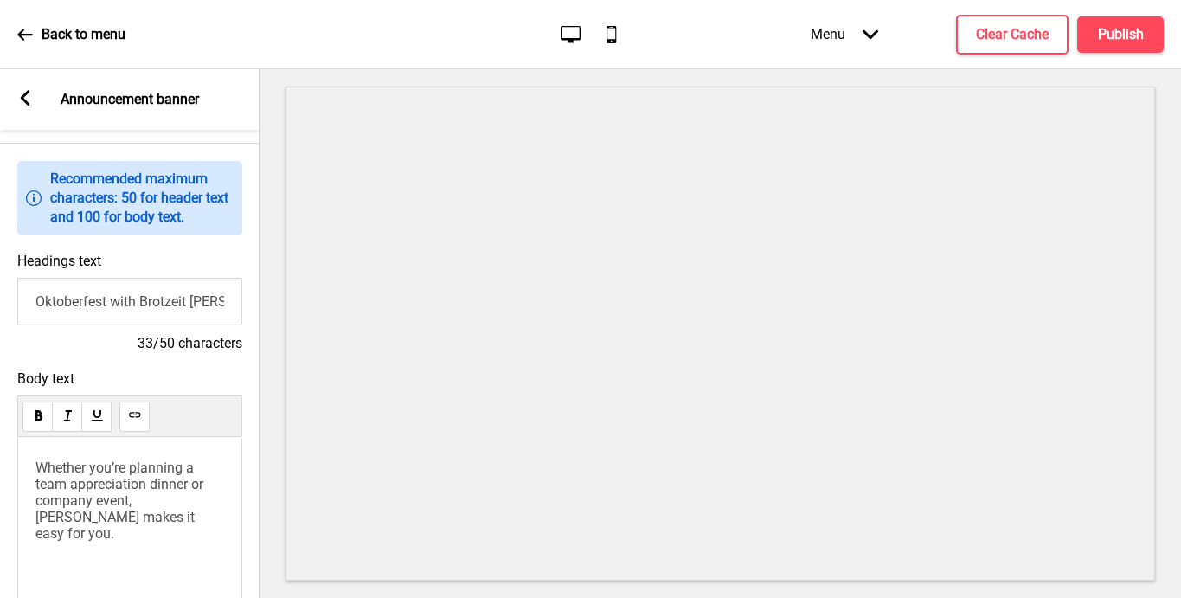
click at [25, 100] on icon at bounding box center [26, 98] width 10 height 16
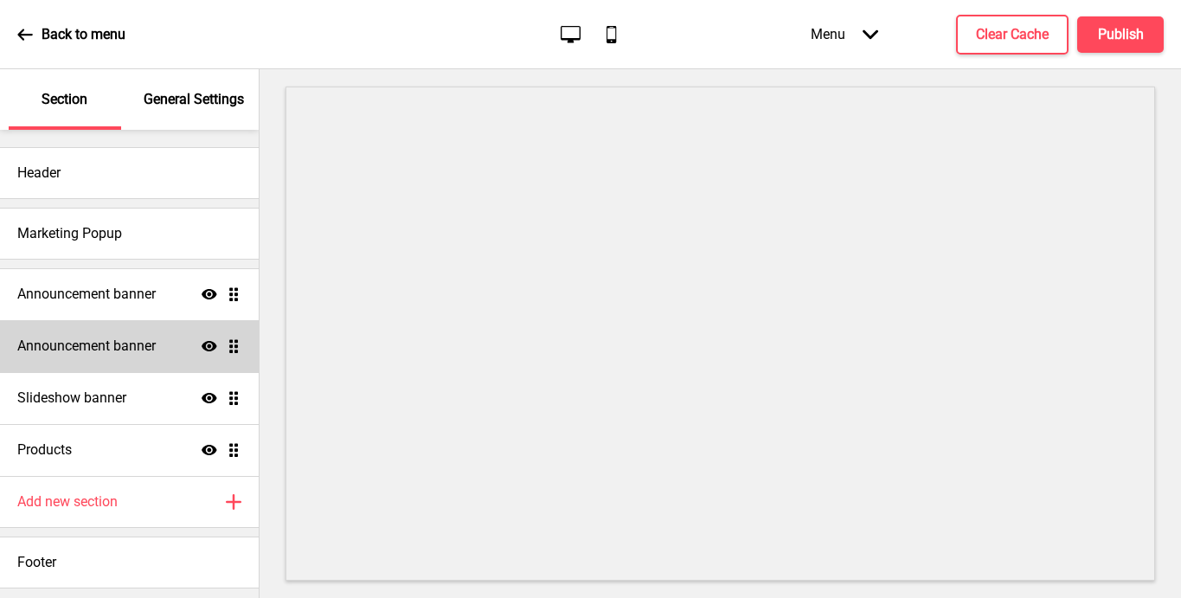
click at [140, 349] on h4 "Announcement banner" at bounding box center [86, 346] width 138 height 19
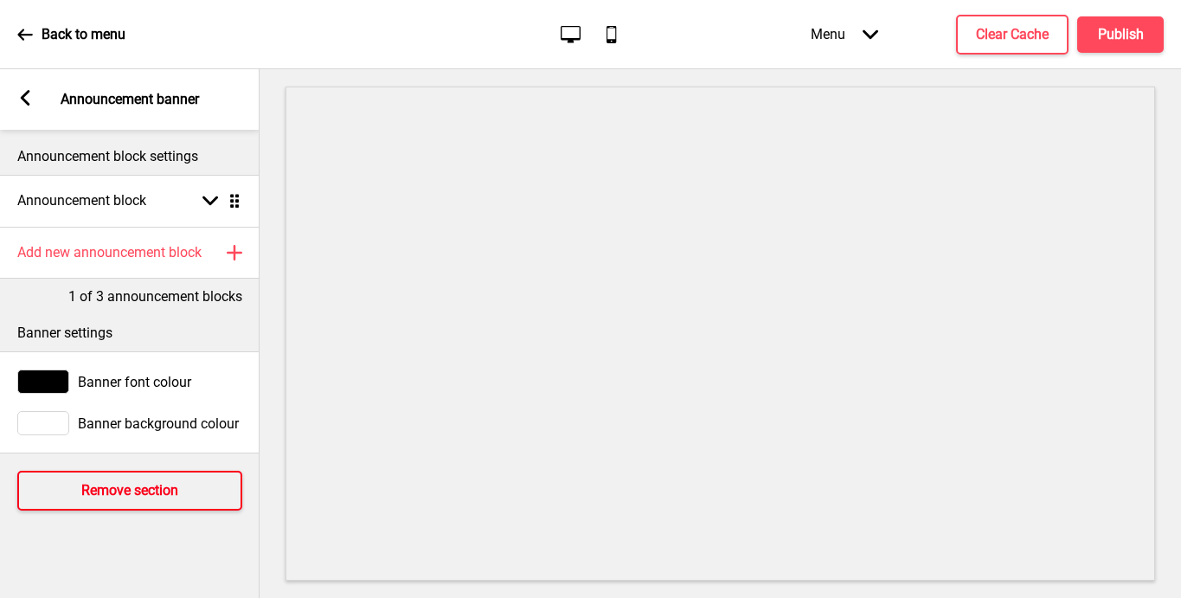
click at [144, 489] on h4 "Remove section" at bounding box center [129, 490] width 97 height 19
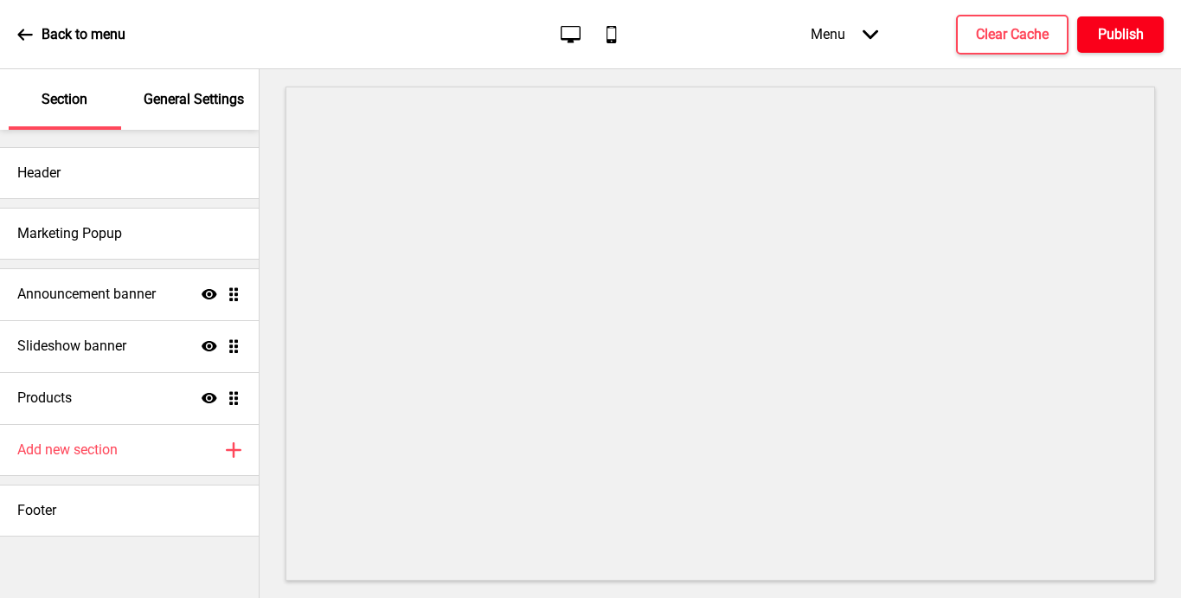
click at [1129, 36] on h4 "Publish" at bounding box center [1121, 34] width 46 height 19
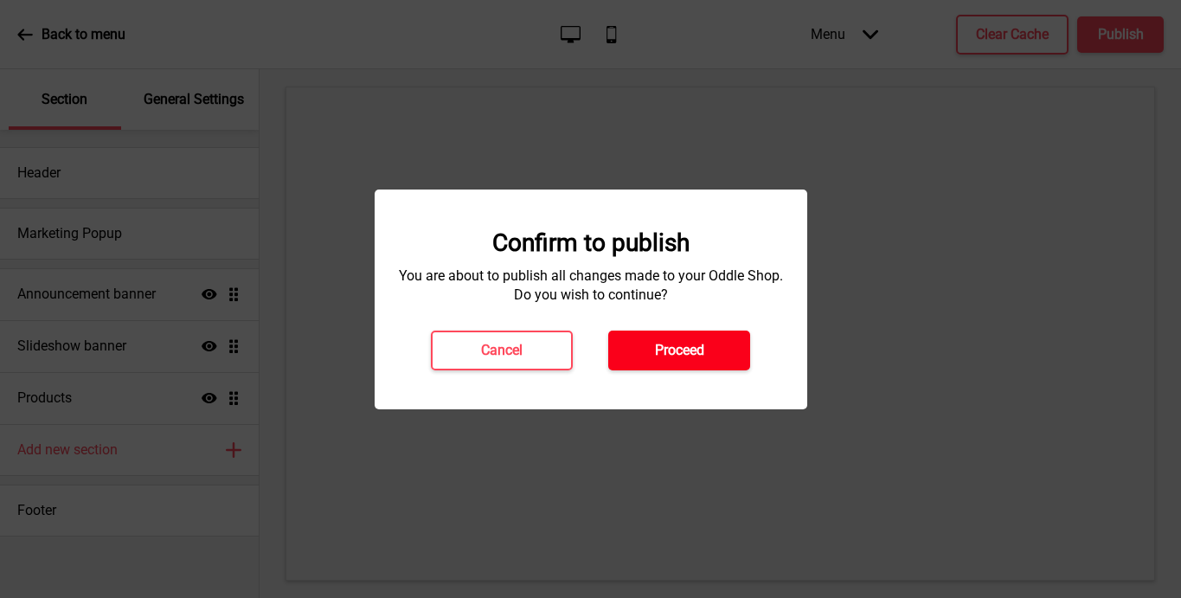
click at [678, 349] on h4 "Proceed" at bounding box center [679, 350] width 49 height 19
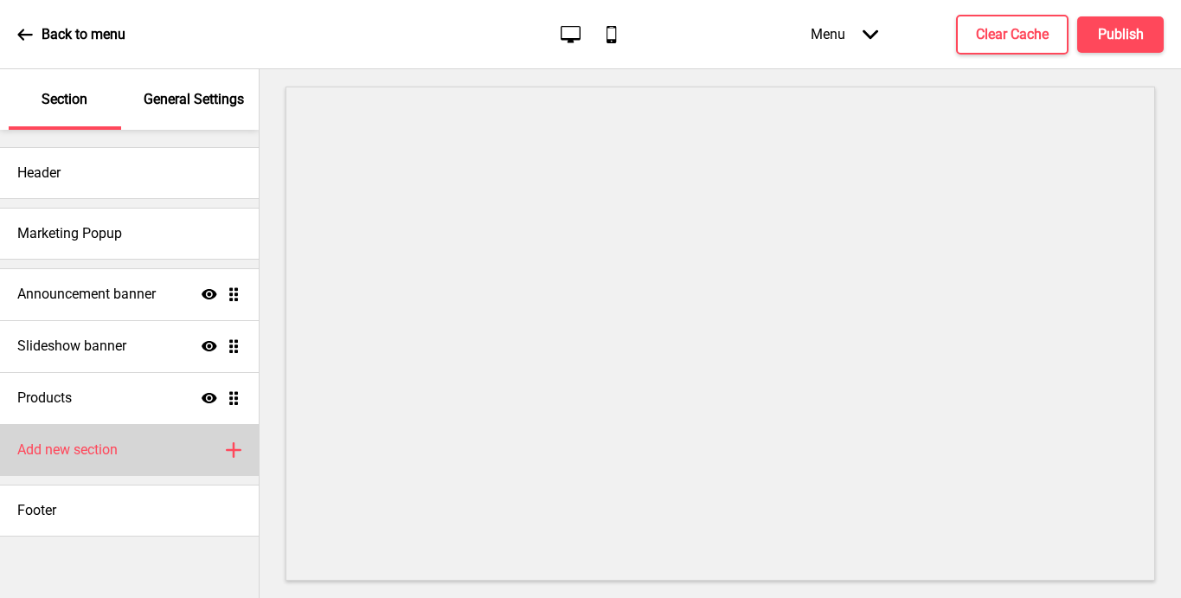
click at [106, 451] on h4 "Add new section" at bounding box center [67, 449] width 100 height 19
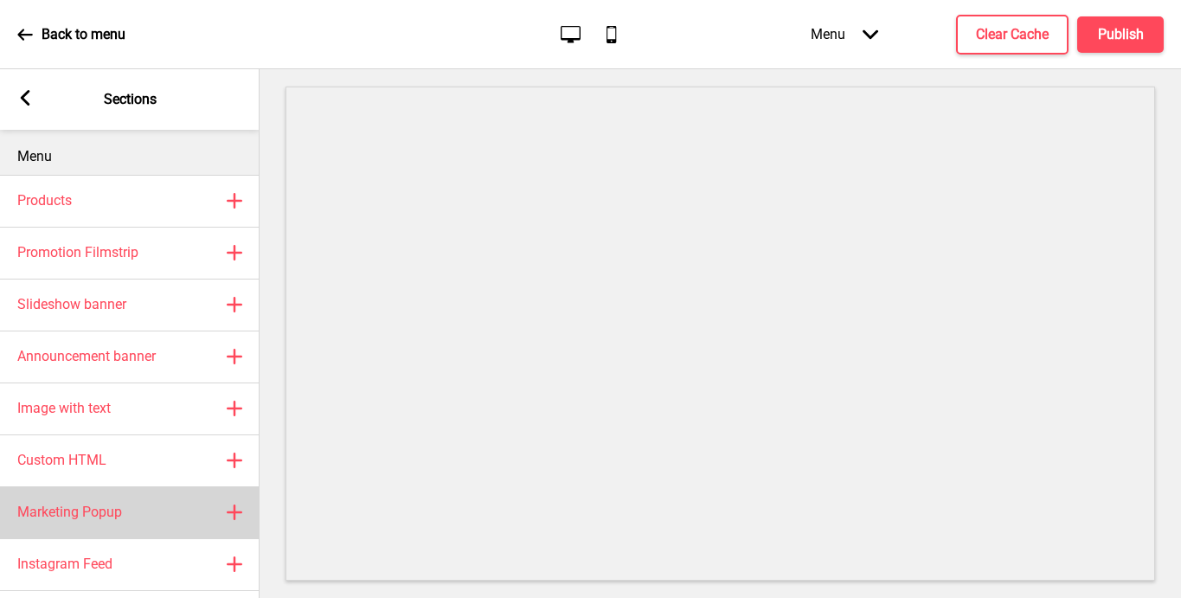
click at [93, 516] on h4 "Marketing Popup" at bounding box center [69, 512] width 105 height 19
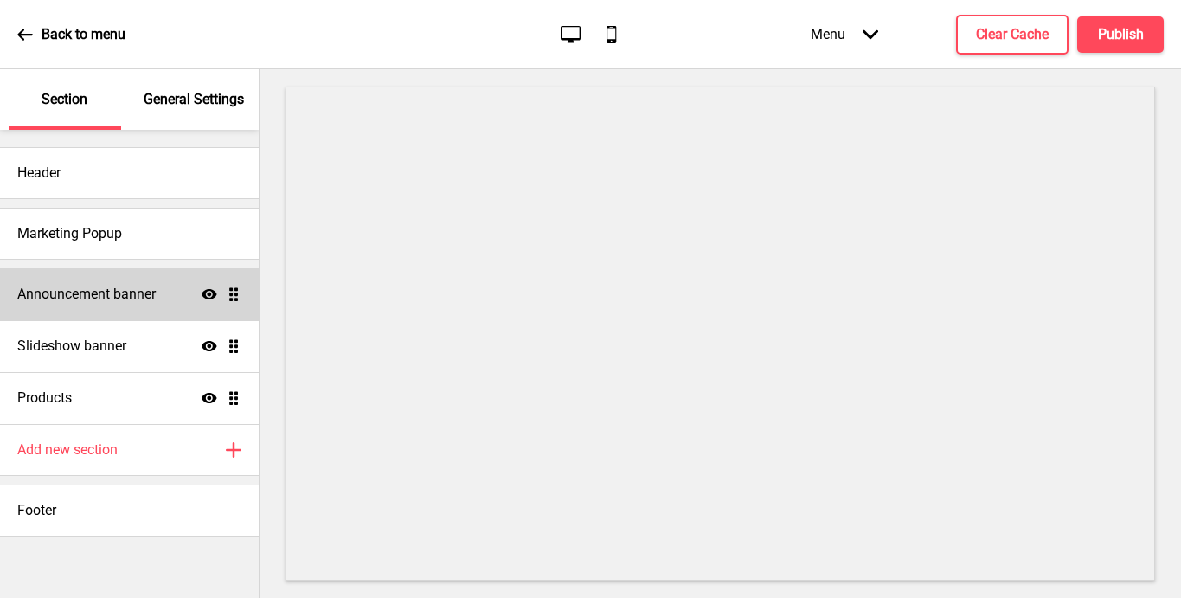
click at [135, 290] on h4 "Announcement banner" at bounding box center [86, 294] width 138 height 19
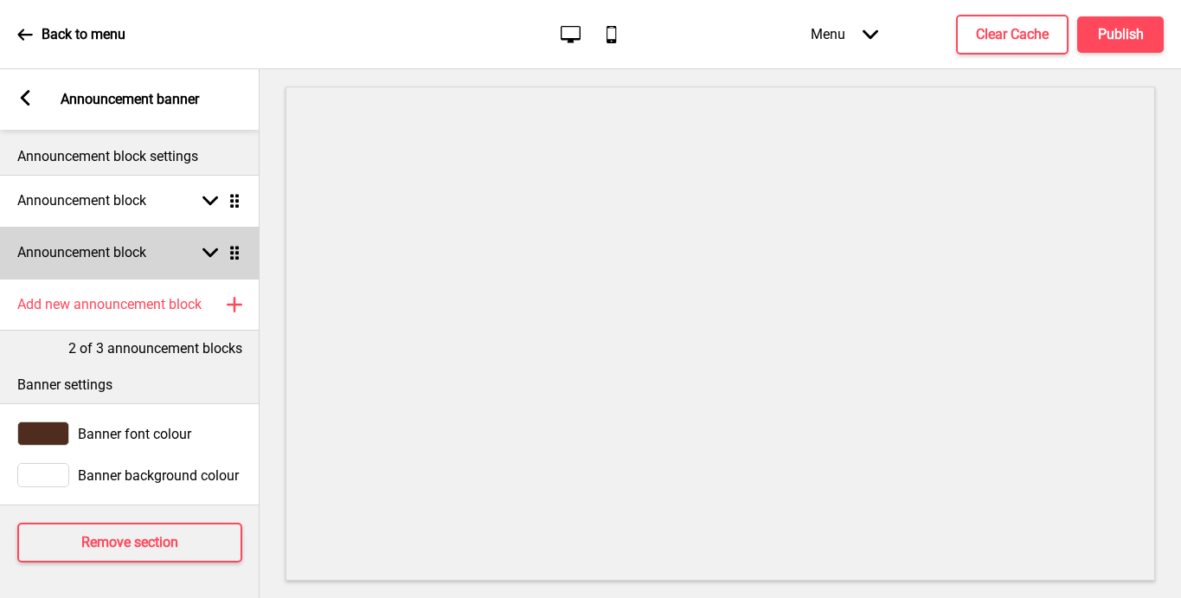
click at [218, 251] on div "Arrow down Drag" at bounding box center [218, 253] width 48 height 16
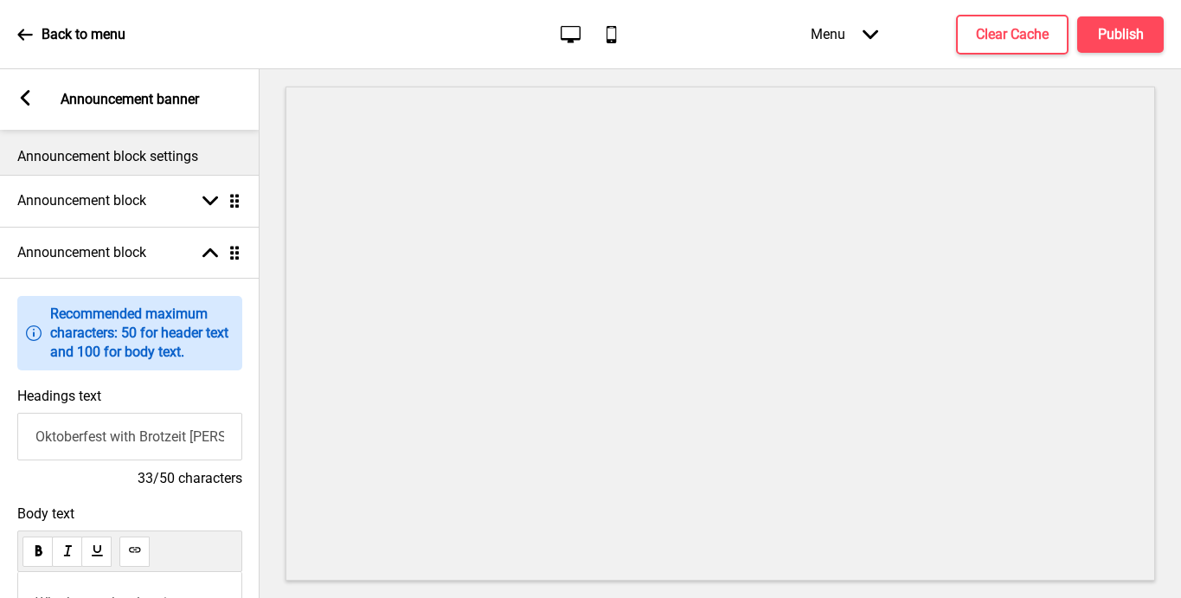
click at [208, 434] on input "Oktoberfest with Brotzeit [PERSON_NAME]" at bounding box center [129, 437] width 225 height 48
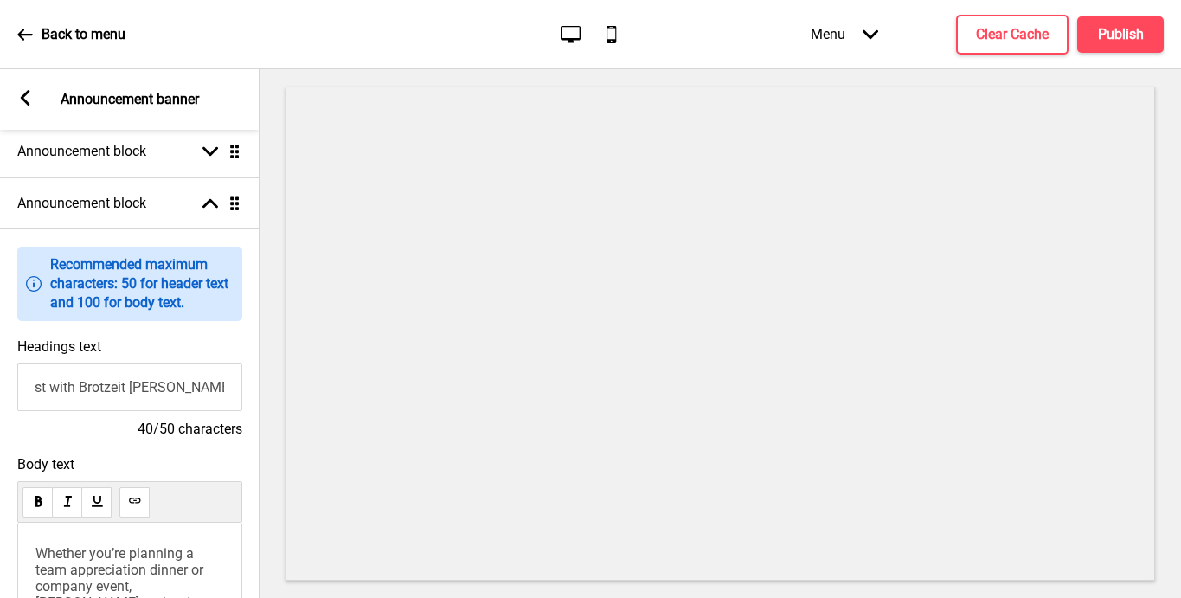
scroll to position [53, 0]
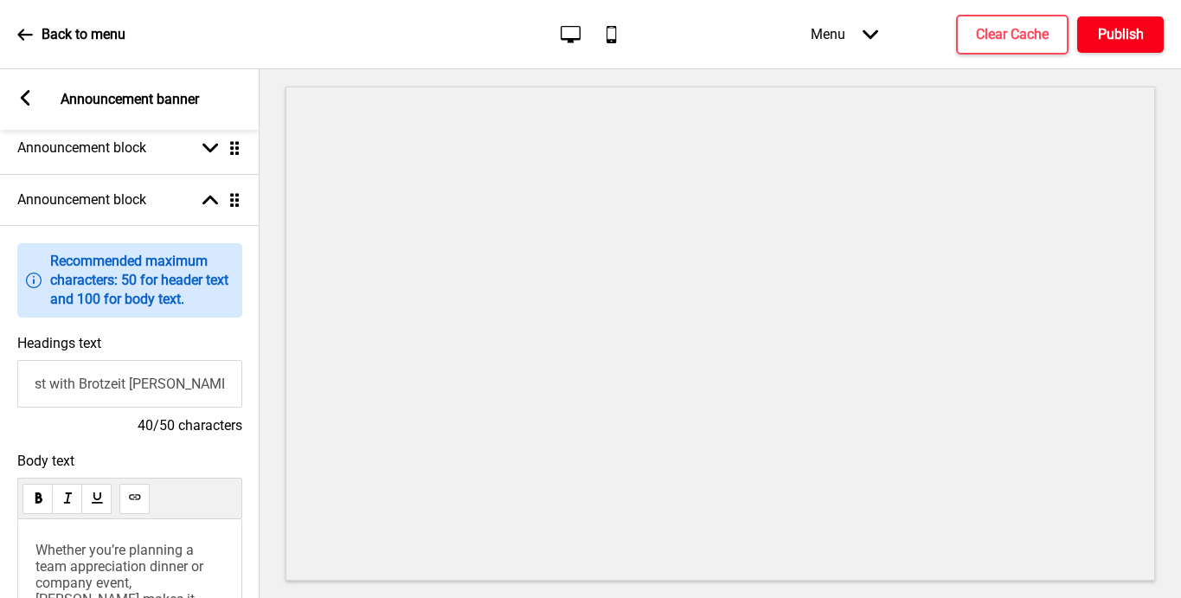
type input "Oktoberfest with Brotzeit [PERSON_NAME][GEOGRAPHIC_DATA]"
click at [1129, 38] on h4 "Publish" at bounding box center [1121, 34] width 46 height 19
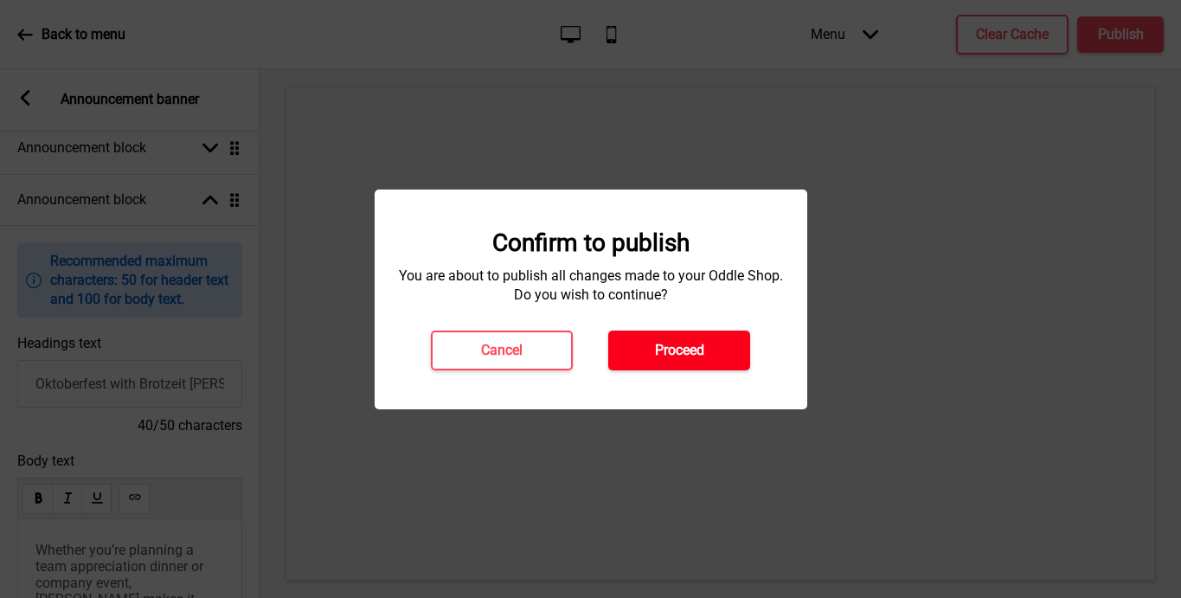
click at [694, 368] on button "Proceed" at bounding box center [679, 350] width 142 height 40
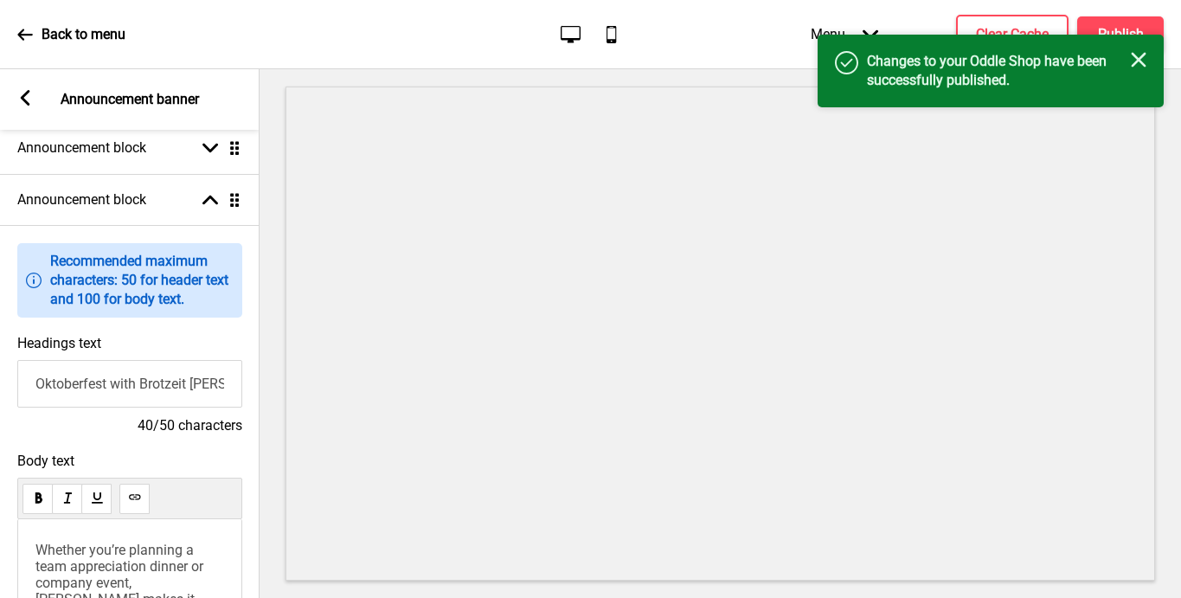
click at [1138, 56] on icon "Close" at bounding box center [1139, 60] width 16 height 16
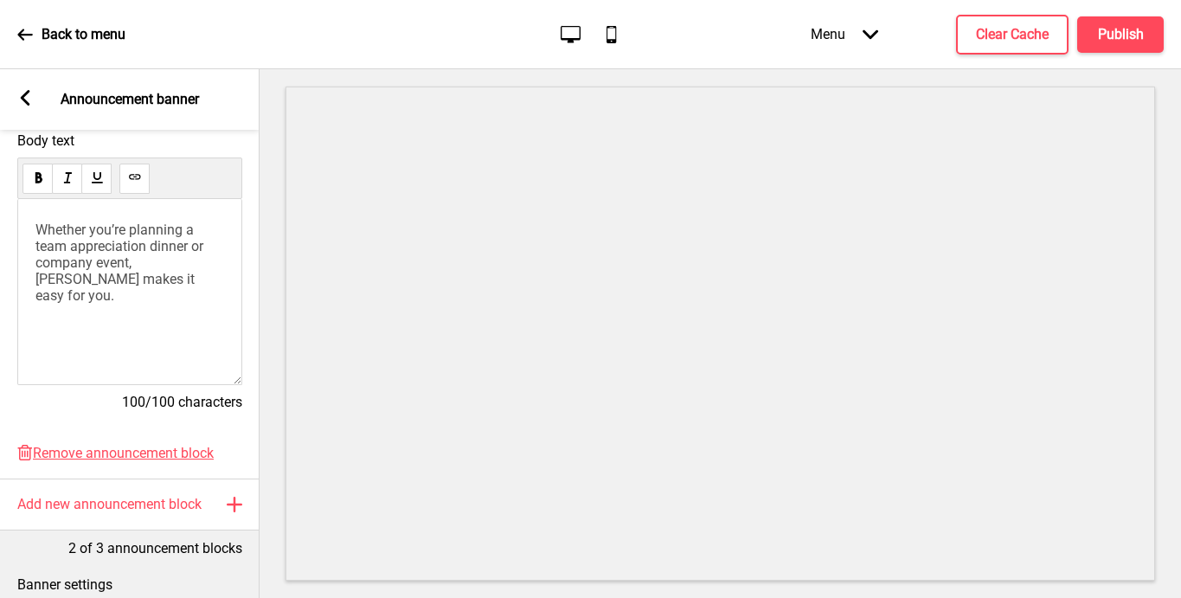
scroll to position [585, 0]
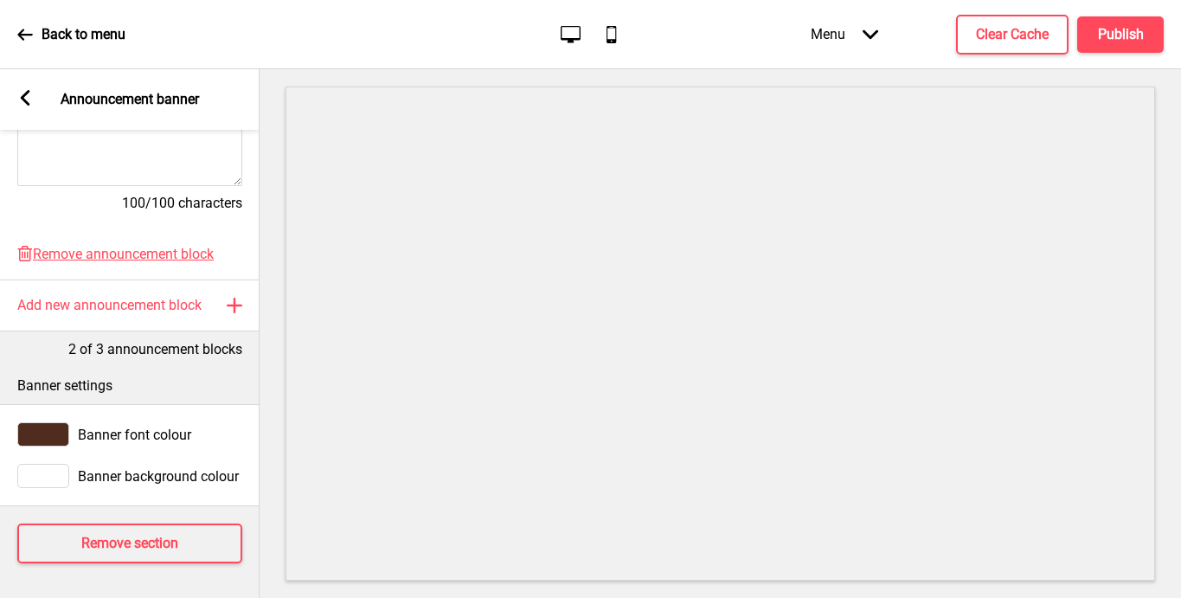
click at [22, 96] on icon at bounding box center [26, 98] width 10 height 16
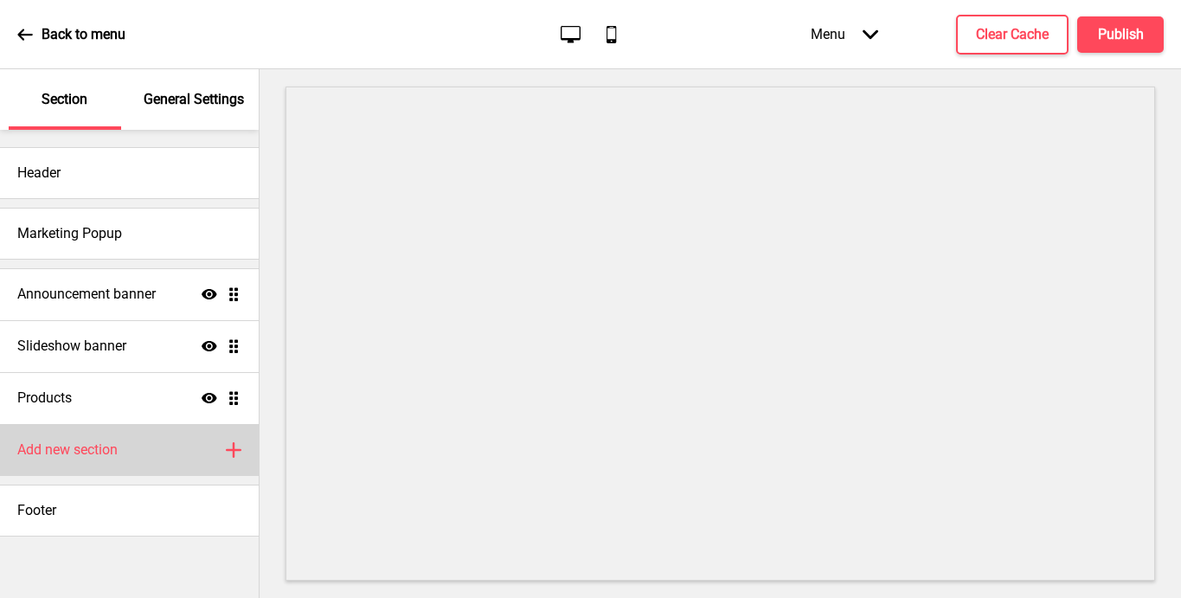
click at [157, 443] on div "Add new section Plus" at bounding box center [129, 450] width 259 height 52
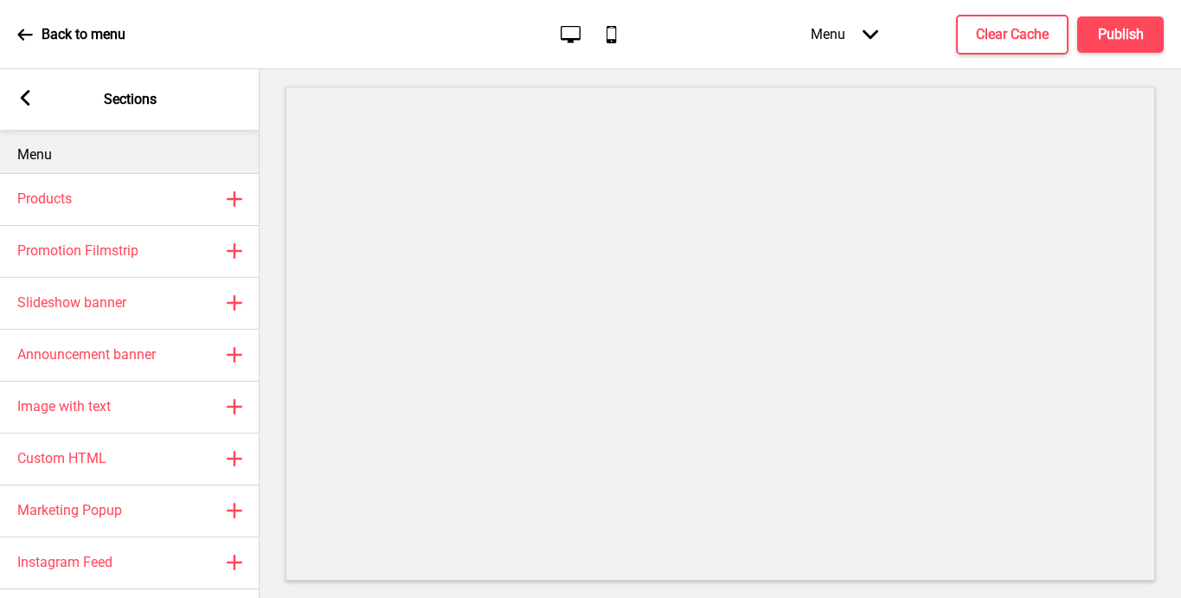
scroll to position [3, 0]
click at [23, 93] on rect at bounding box center [25, 98] width 16 height 16
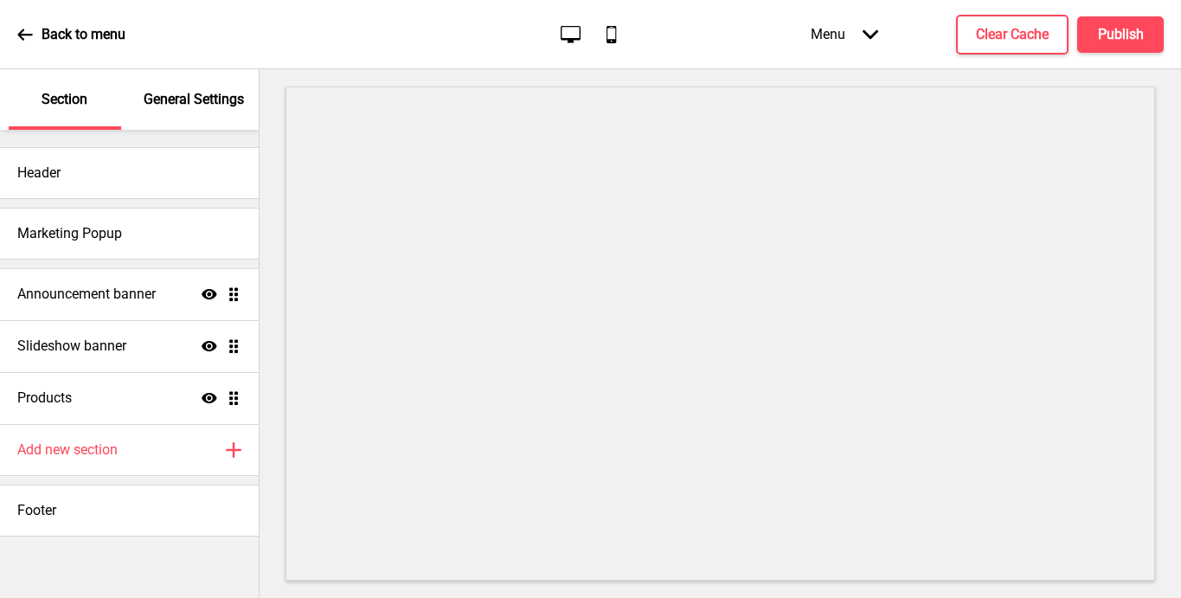
click at [194, 101] on p "General Settings" at bounding box center [194, 99] width 100 height 19
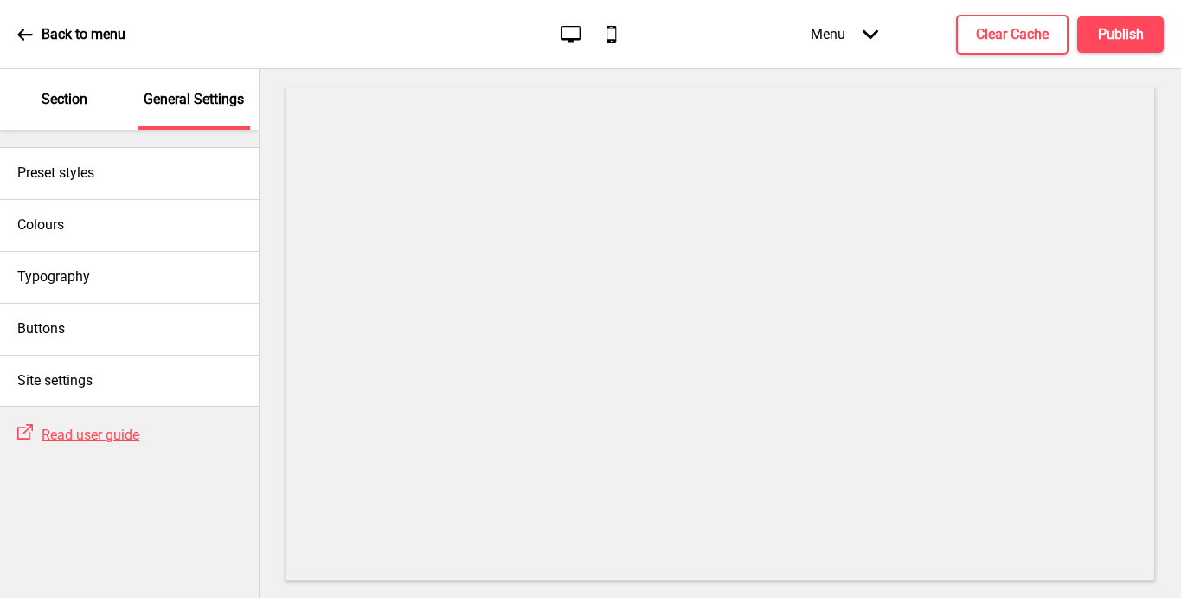
click at [74, 99] on p "Section" at bounding box center [65, 99] width 46 height 19
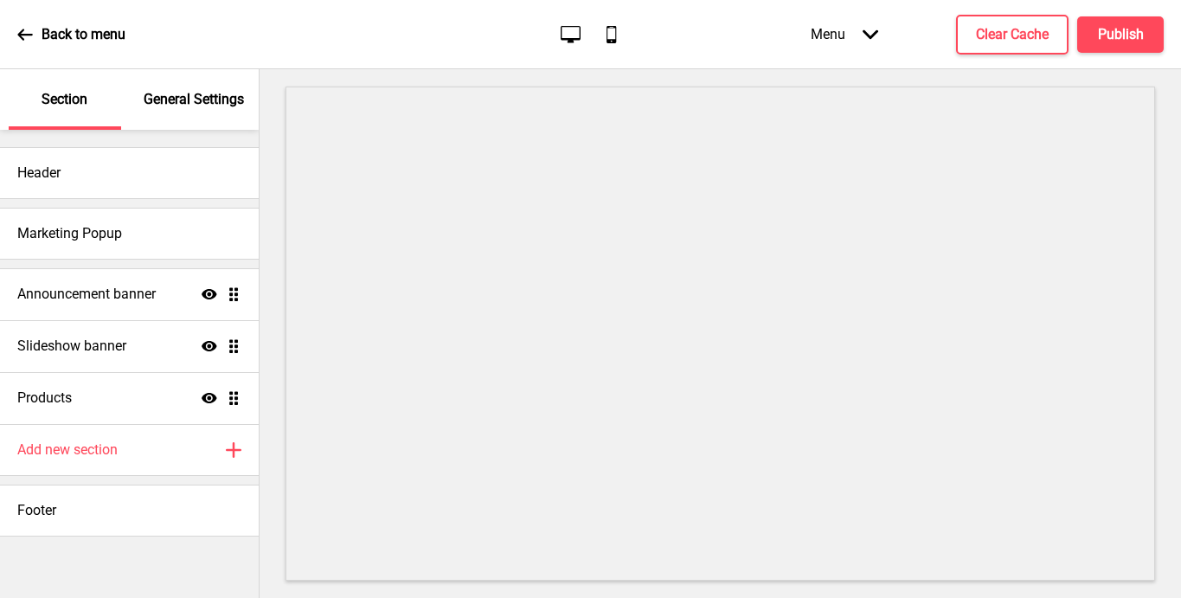
click at [33, 32] on div "Back to menu" at bounding box center [71, 34] width 108 height 47
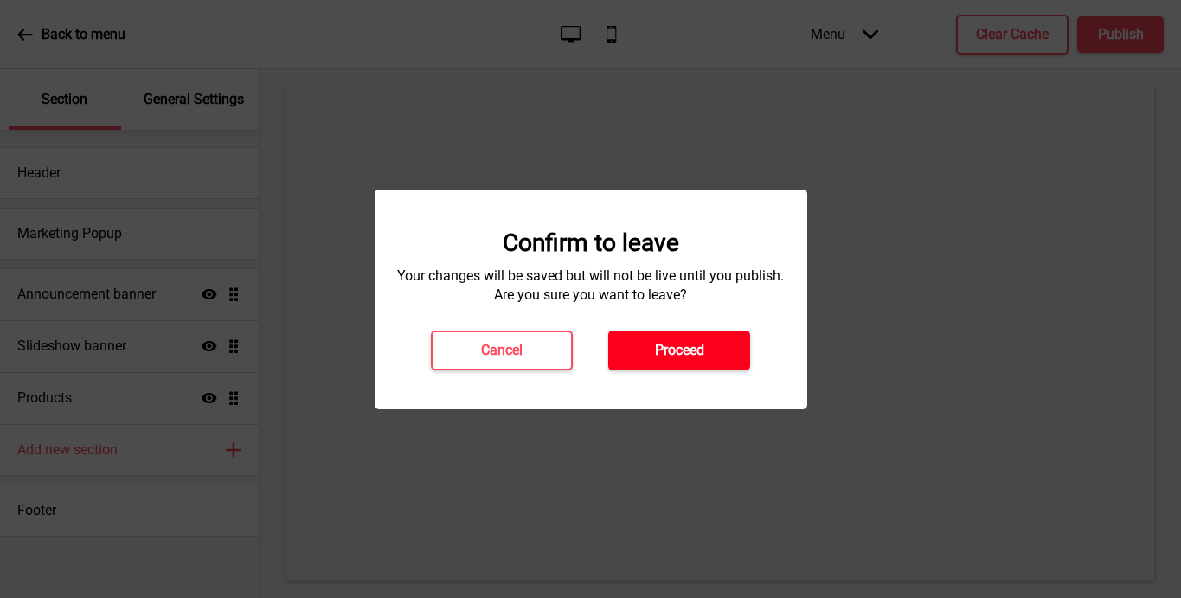
click at [655, 354] on h4 "Proceed" at bounding box center [679, 350] width 49 height 19
